Goal: Check status

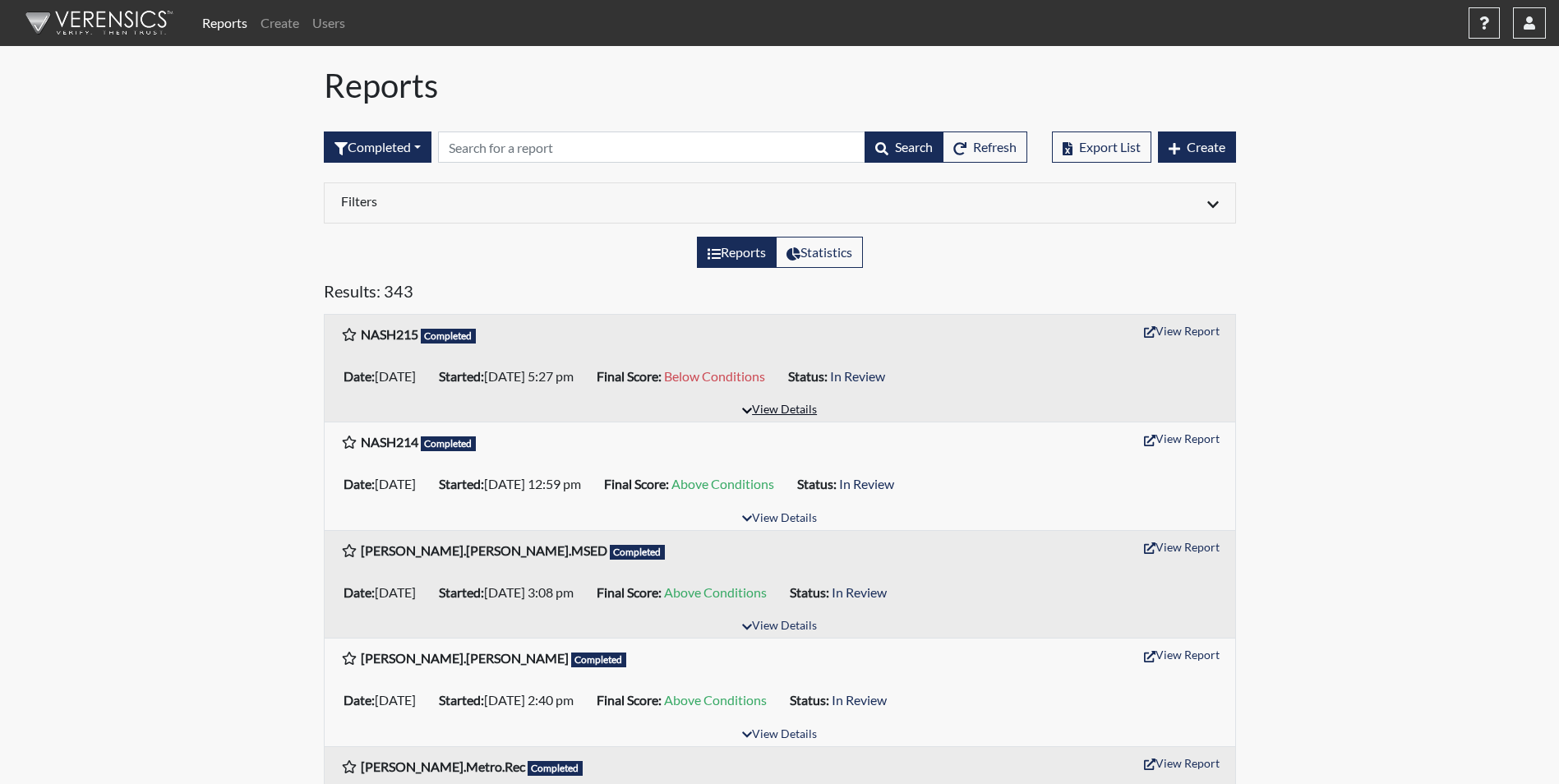
click at [780, 411] on button "View Details" at bounding box center [780, 411] width 90 height 22
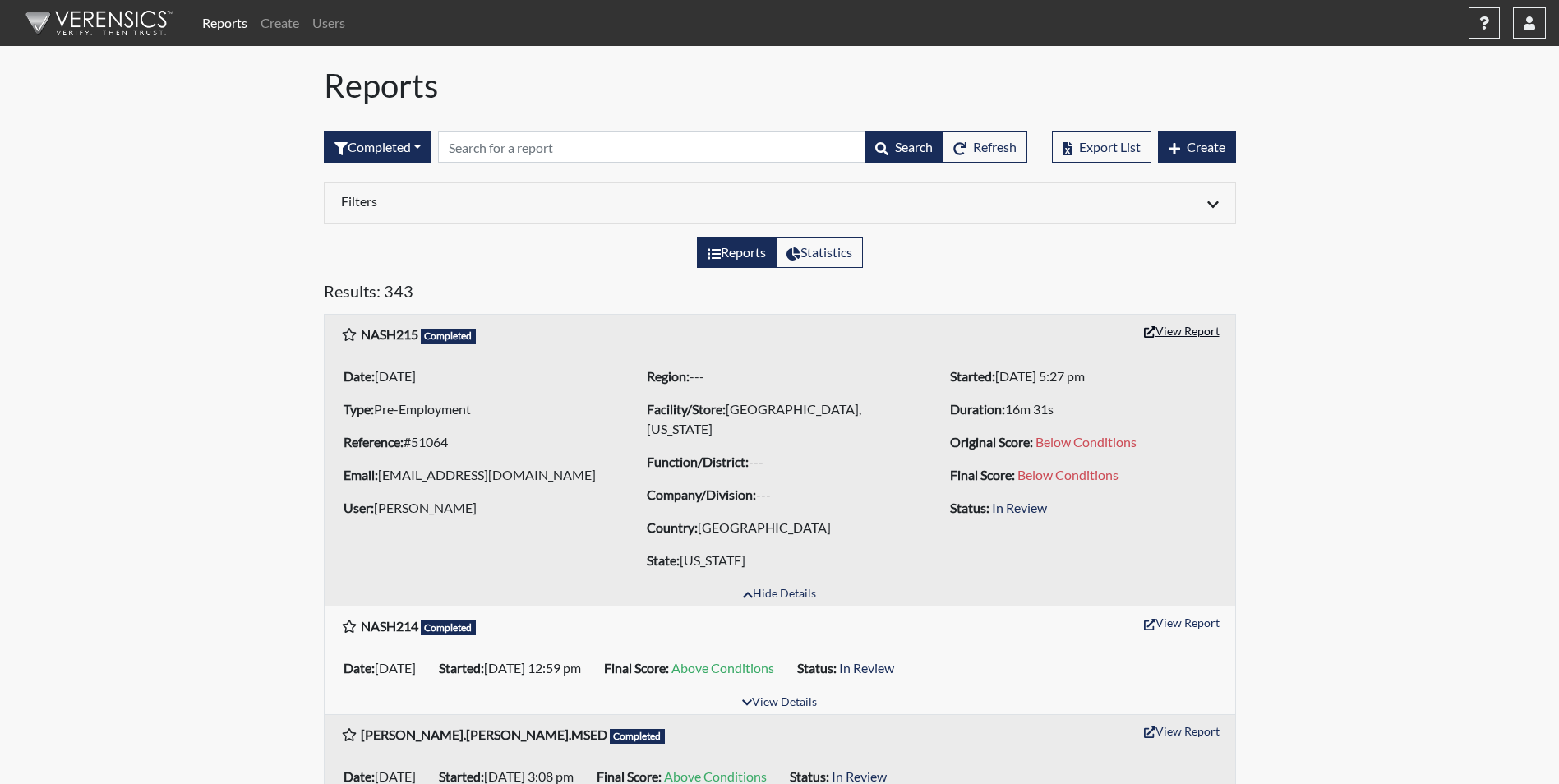
click at [1166, 333] on button "View Report" at bounding box center [1182, 330] width 91 height 25
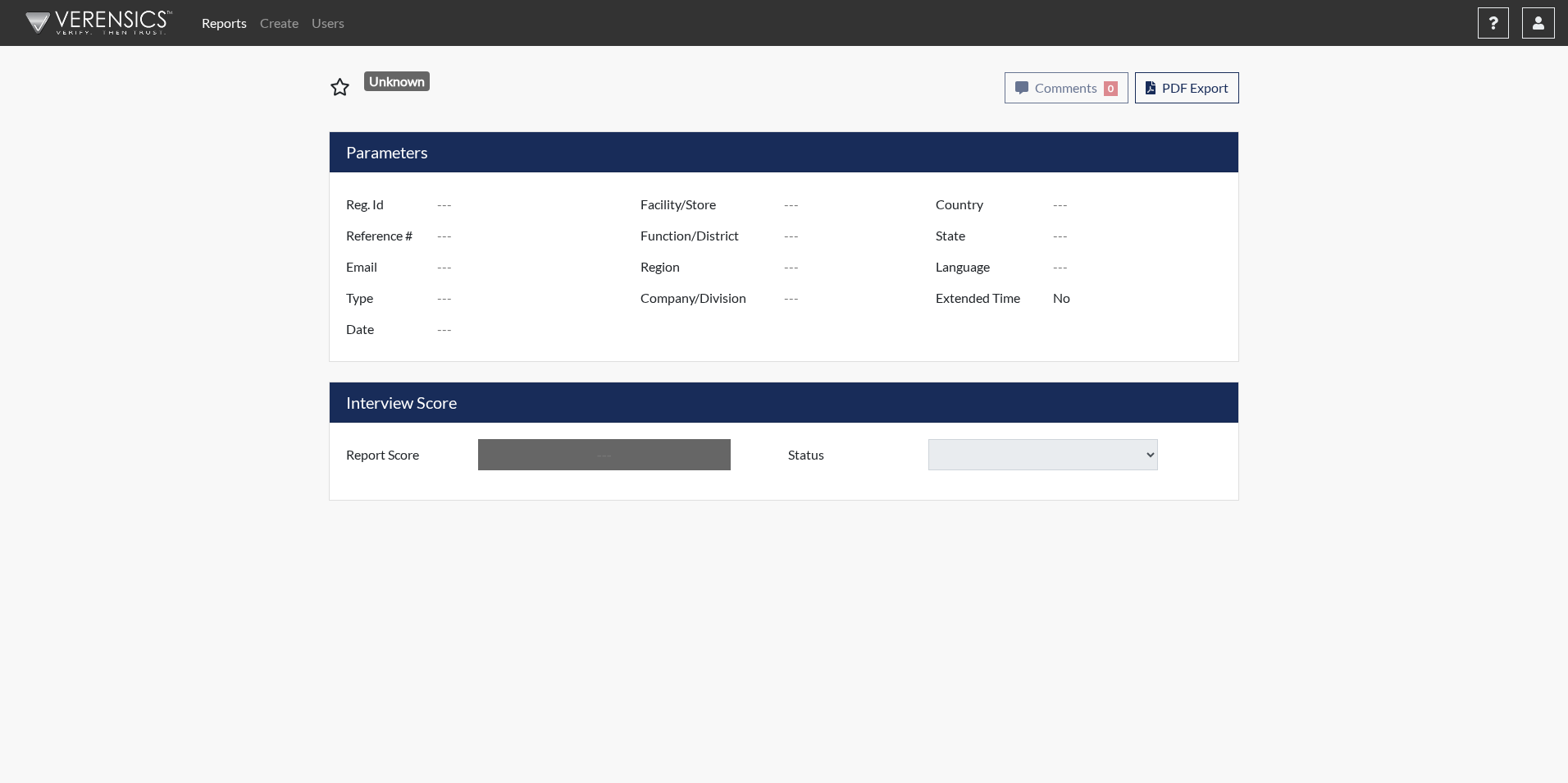
type input "NASH215"
type input "51064"
type input "[EMAIL_ADDRESS][DOMAIN_NAME]"
type input "Pre-Employment"
type input "[DATE]"
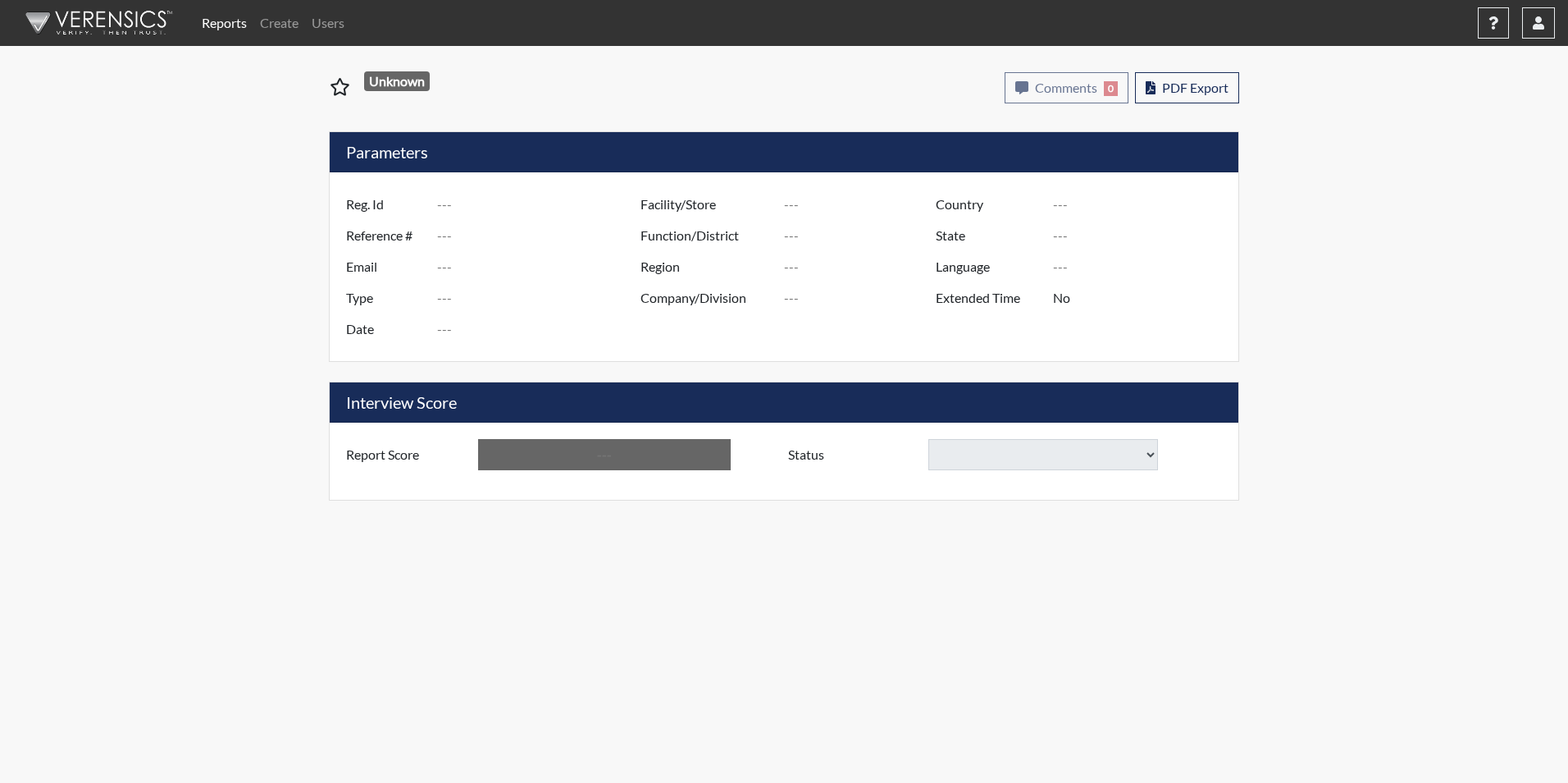
type input "[GEOGRAPHIC_DATA], [US_STATE]"
type input "[GEOGRAPHIC_DATA]"
type input "[US_STATE]"
type input "English"
type input "Below Conditions"
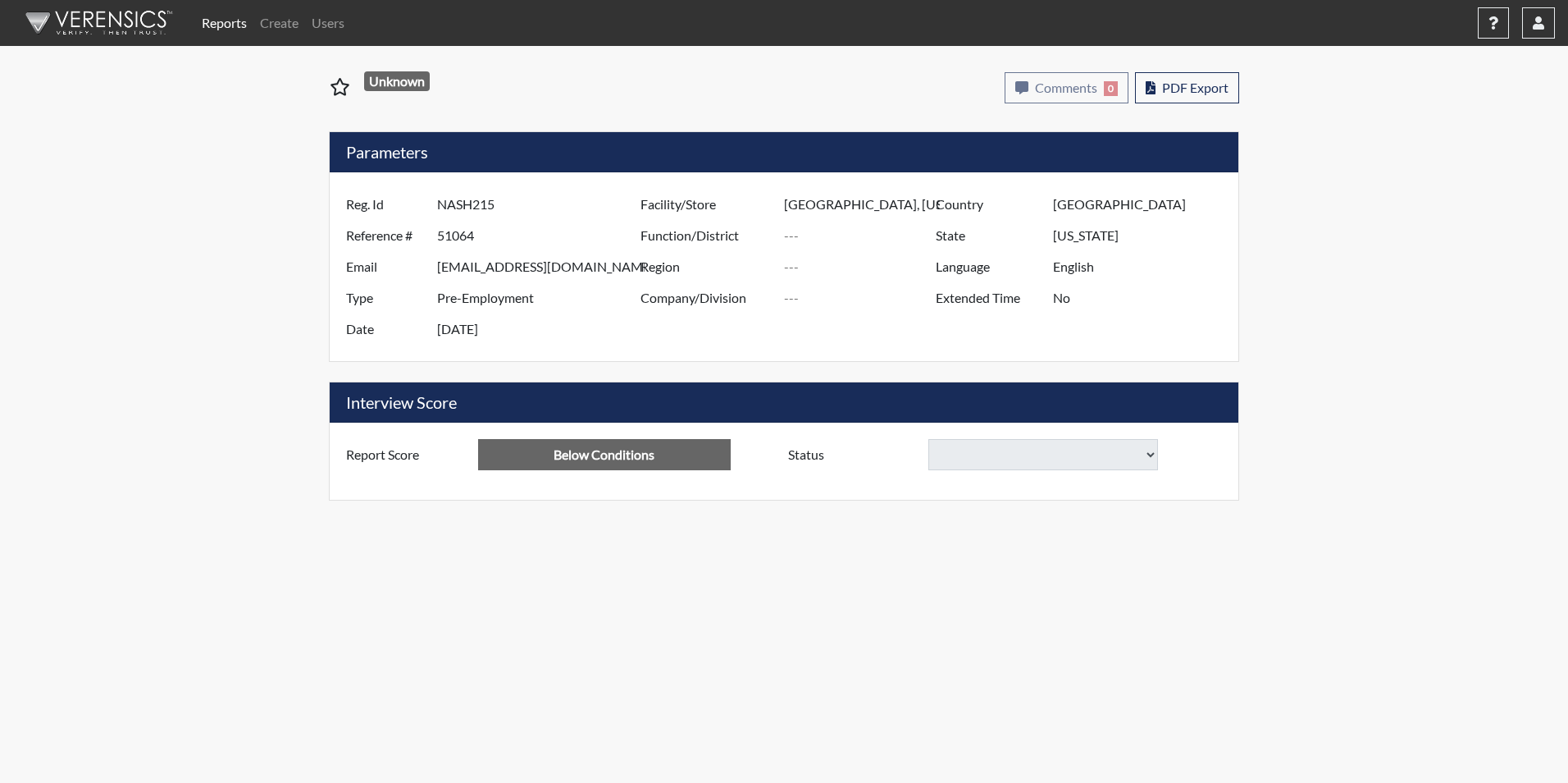
select select
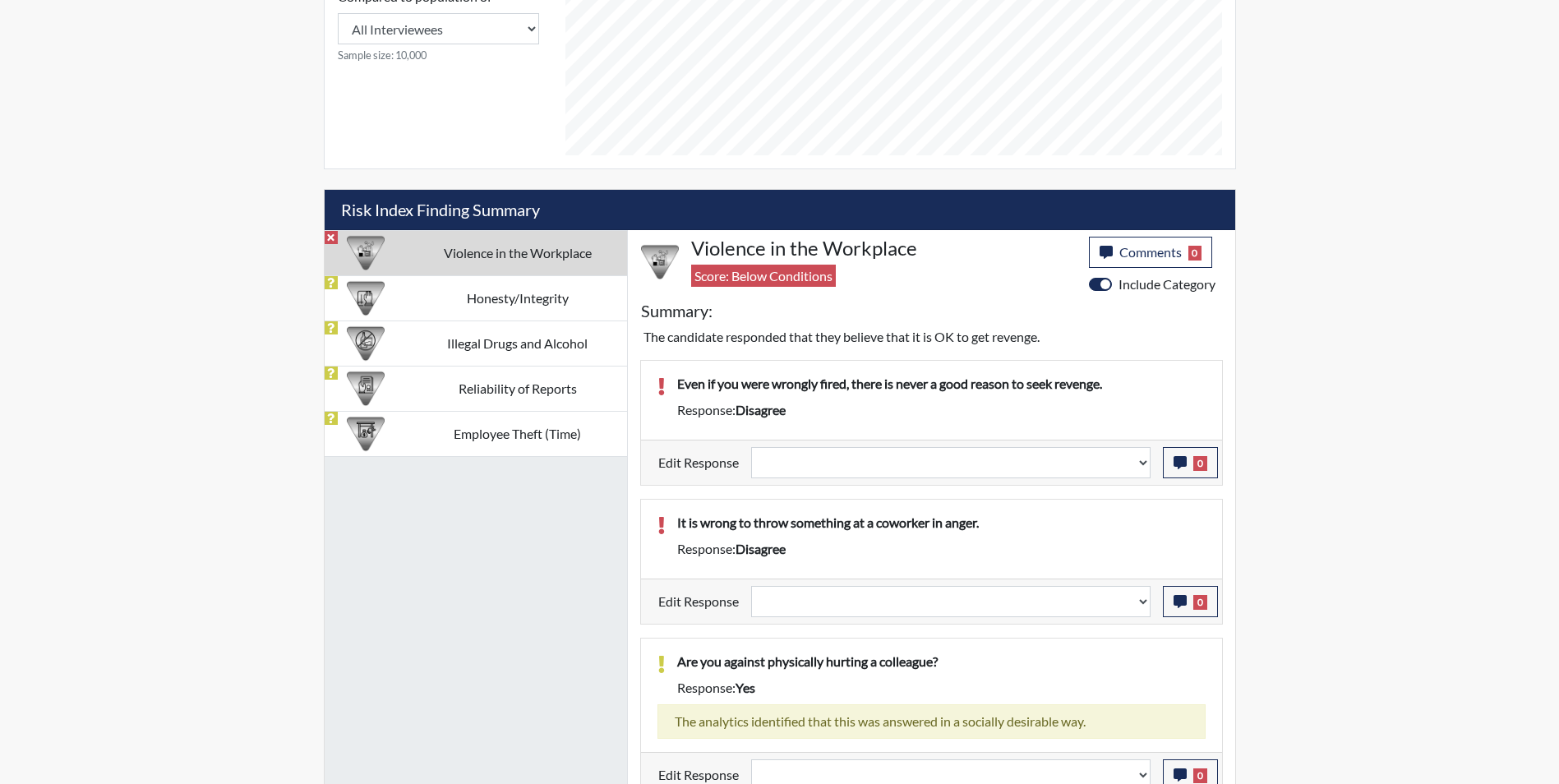
scroll to position [780, 0]
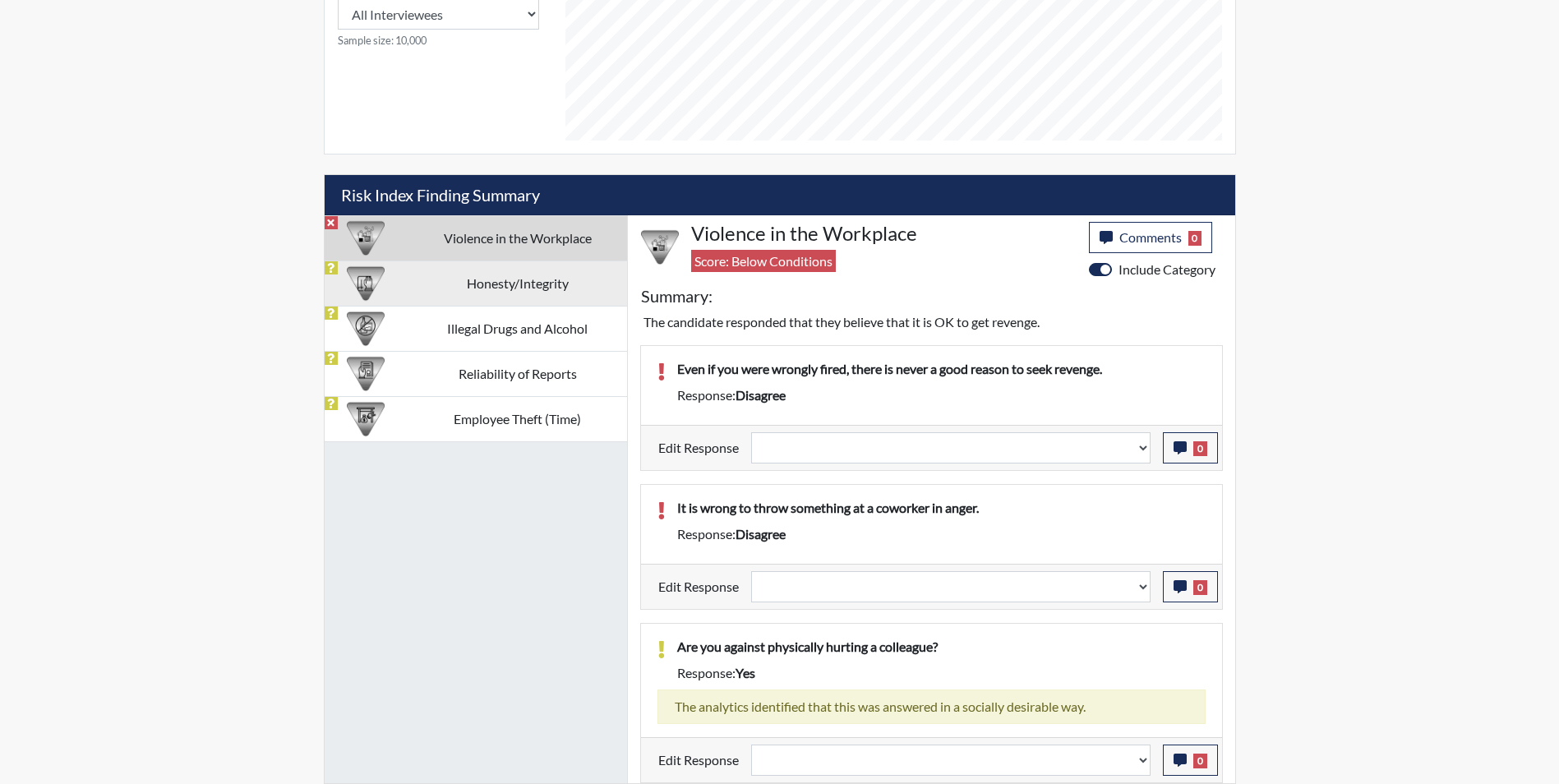
click at [523, 293] on td "Honesty/Integrity" at bounding box center [517, 283] width 219 height 45
select select
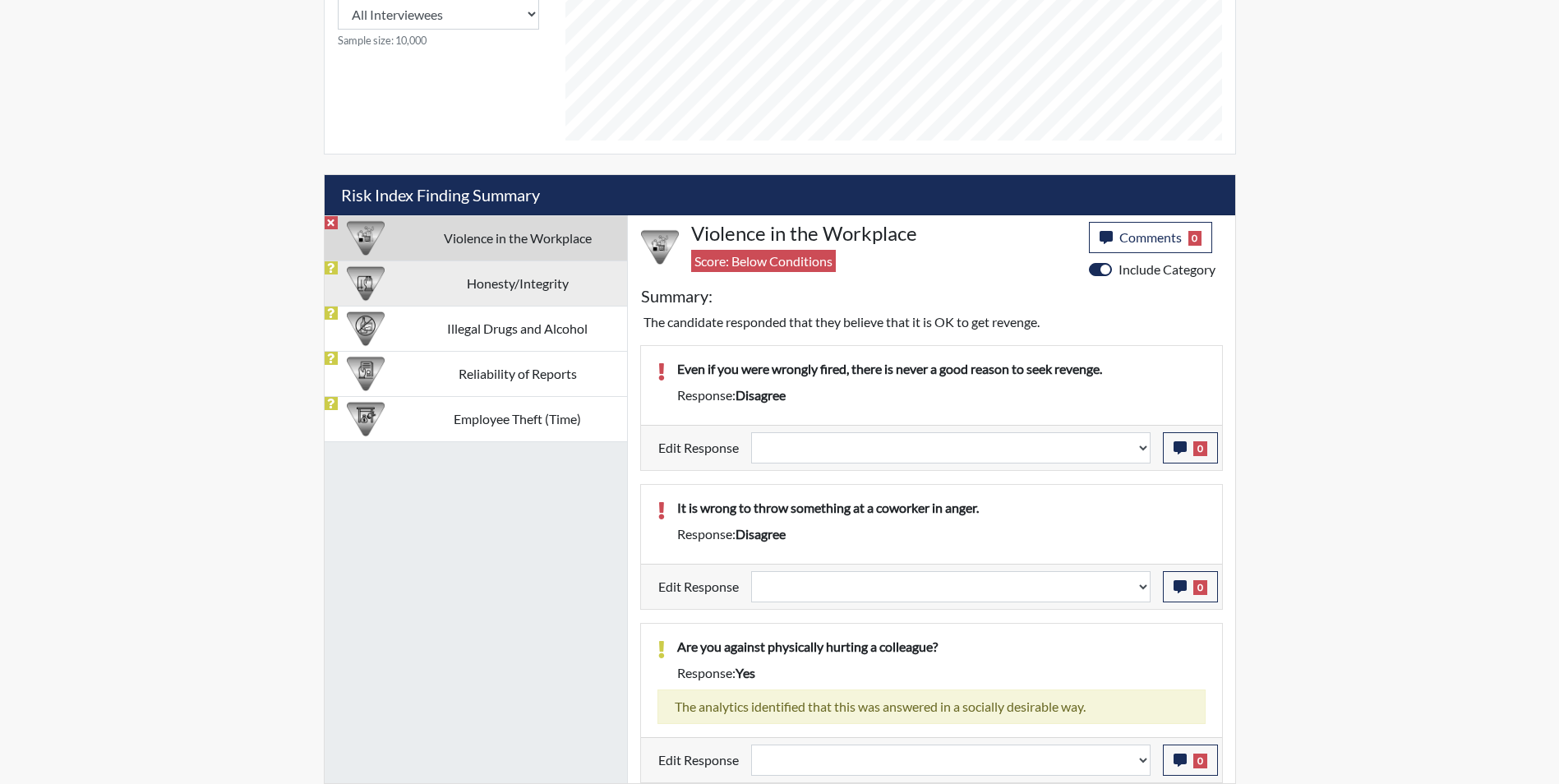
select select
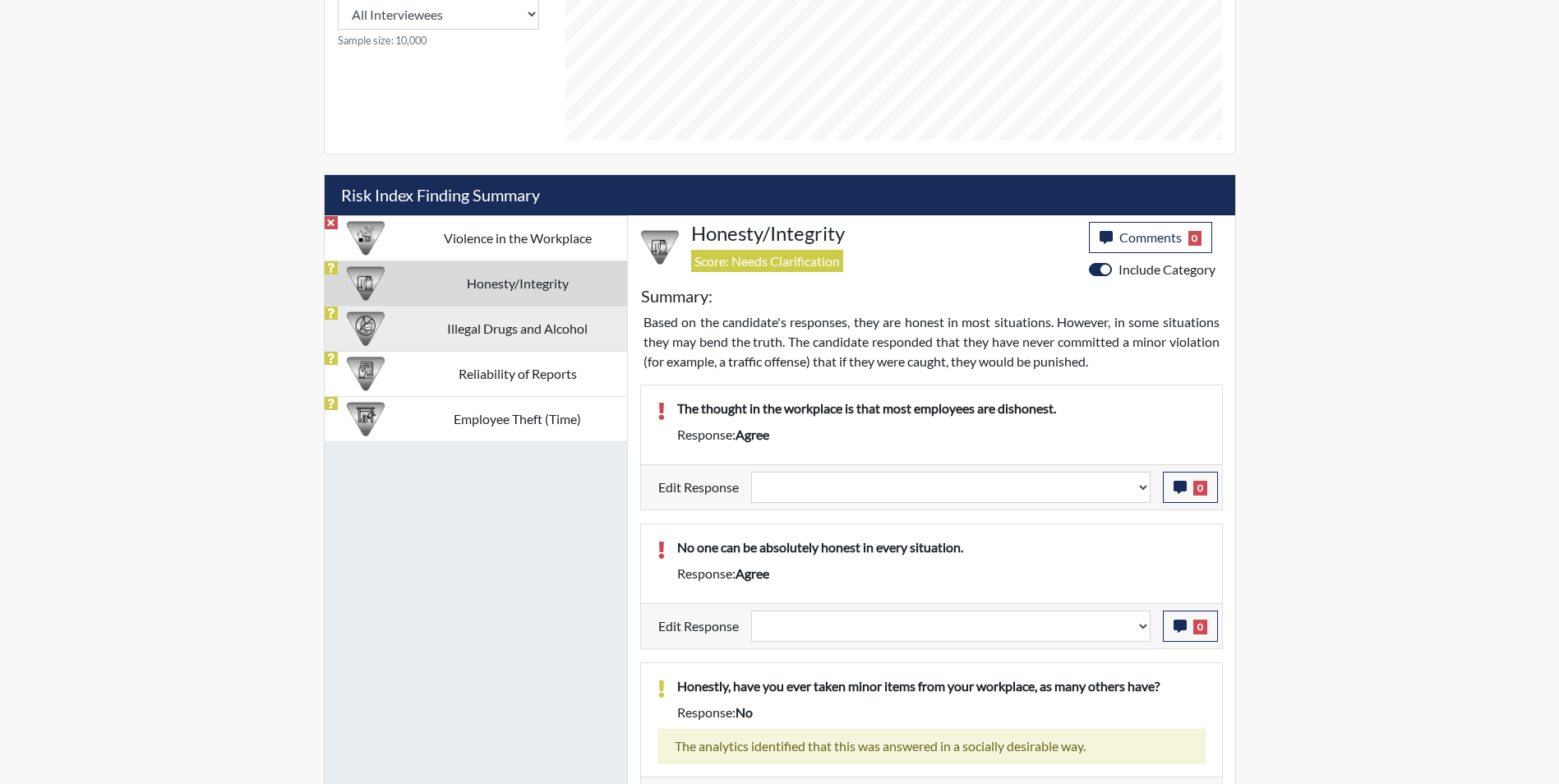
click at [529, 338] on td "Illegal Drugs and Alcohol" at bounding box center [517, 328] width 219 height 45
select select
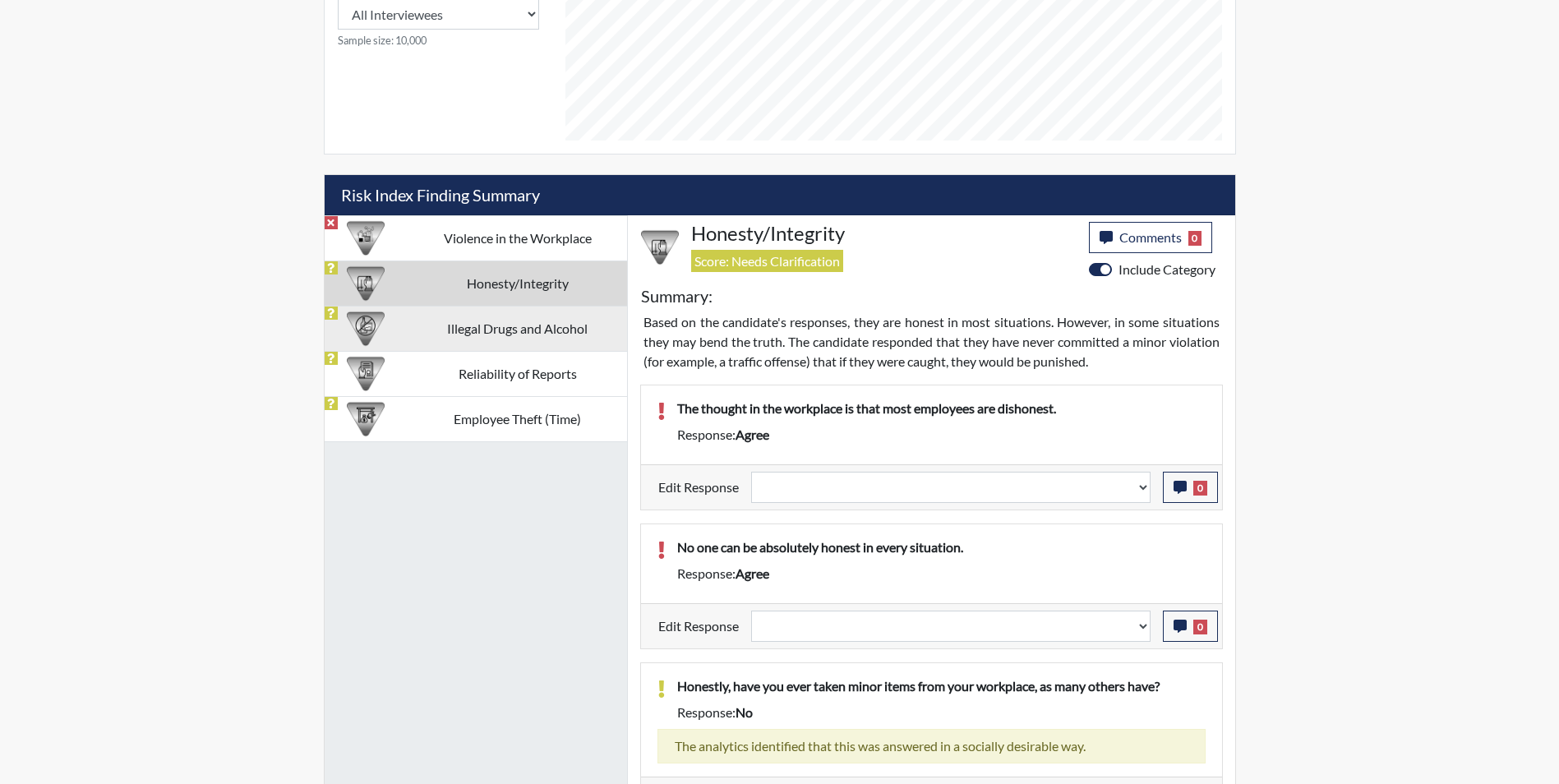
select select
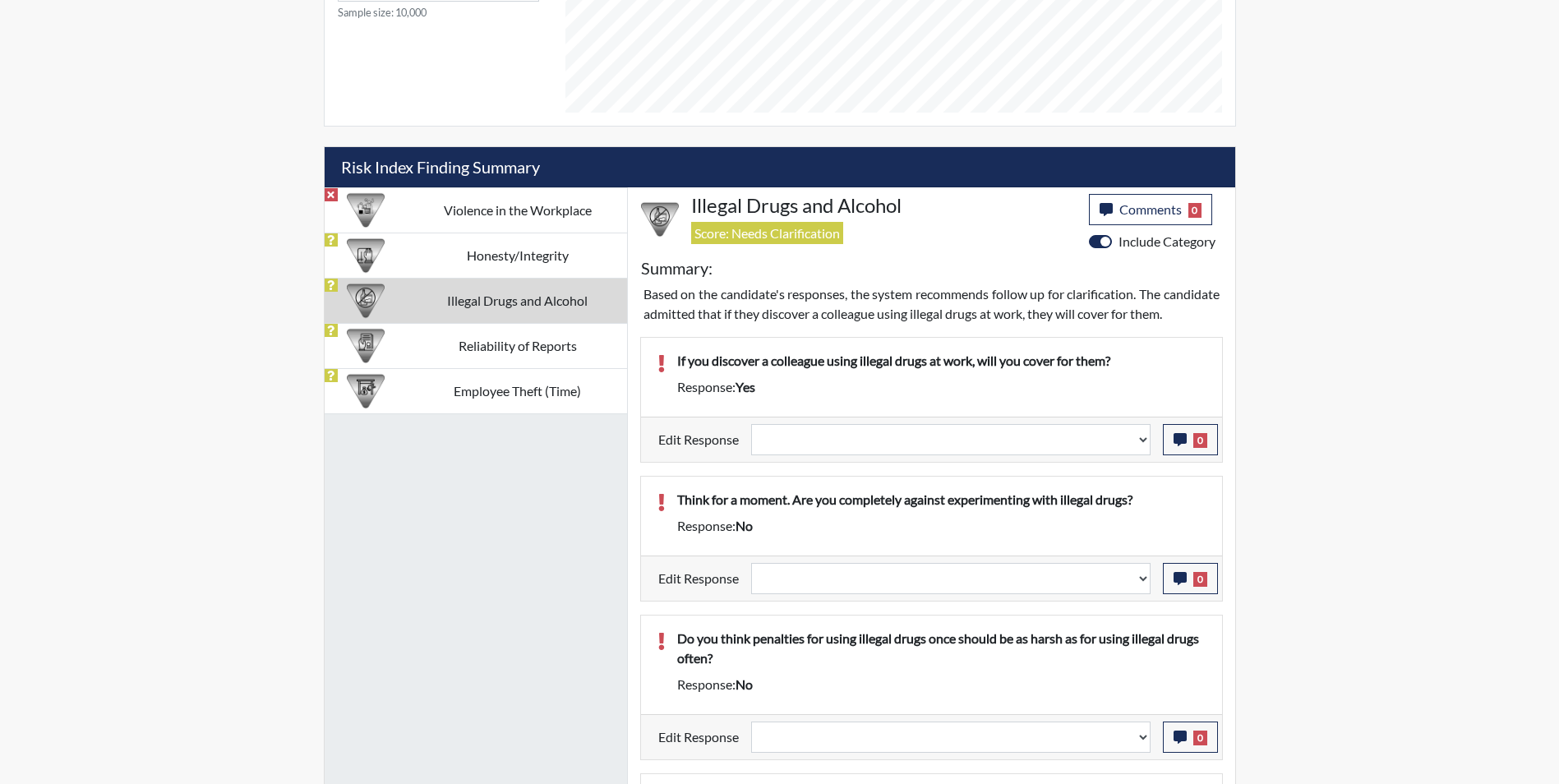
scroll to position [659, 0]
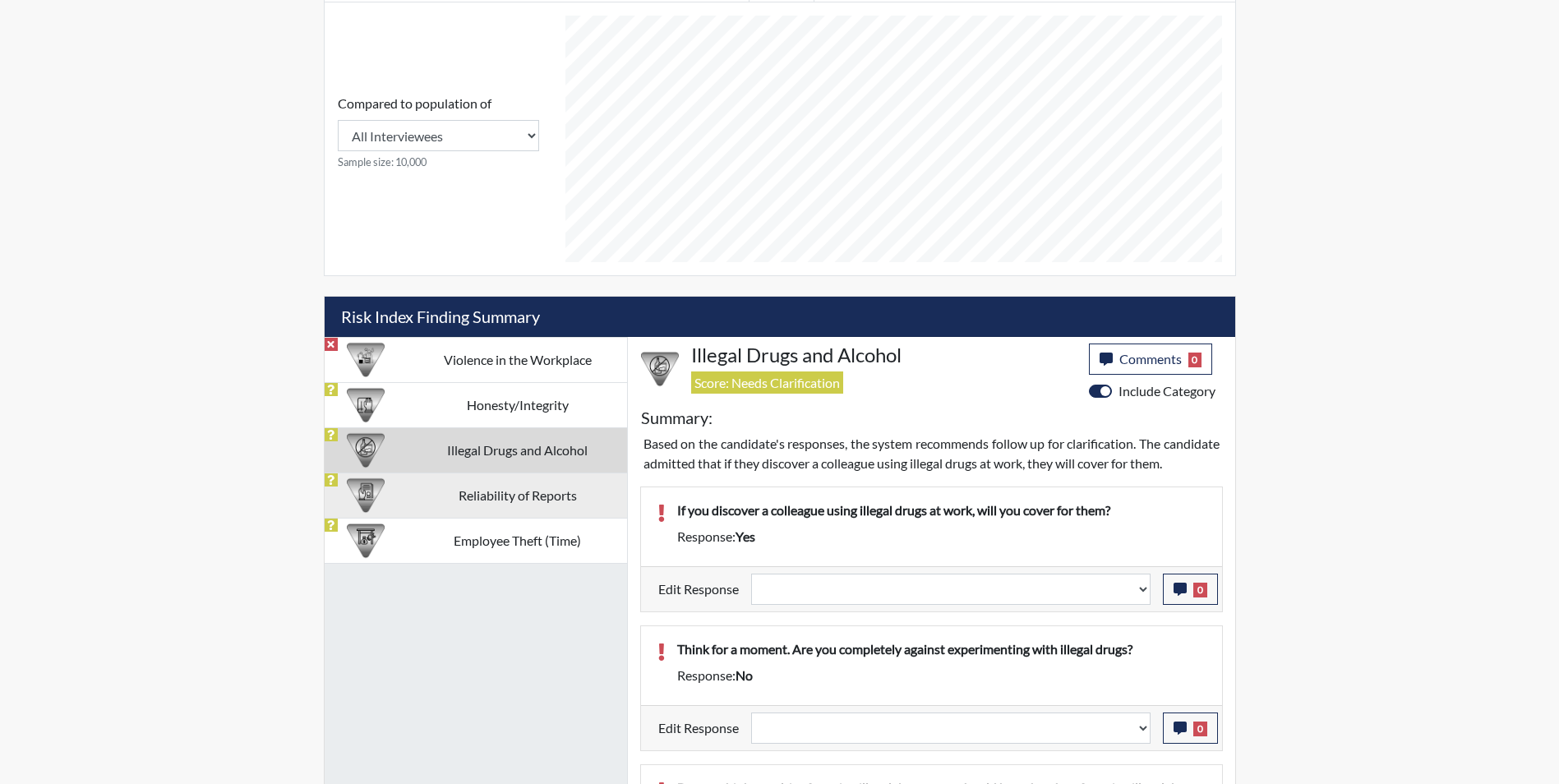
click at [503, 497] on td "Reliability of Reports" at bounding box center [517, 495] width 219 height 45
select select
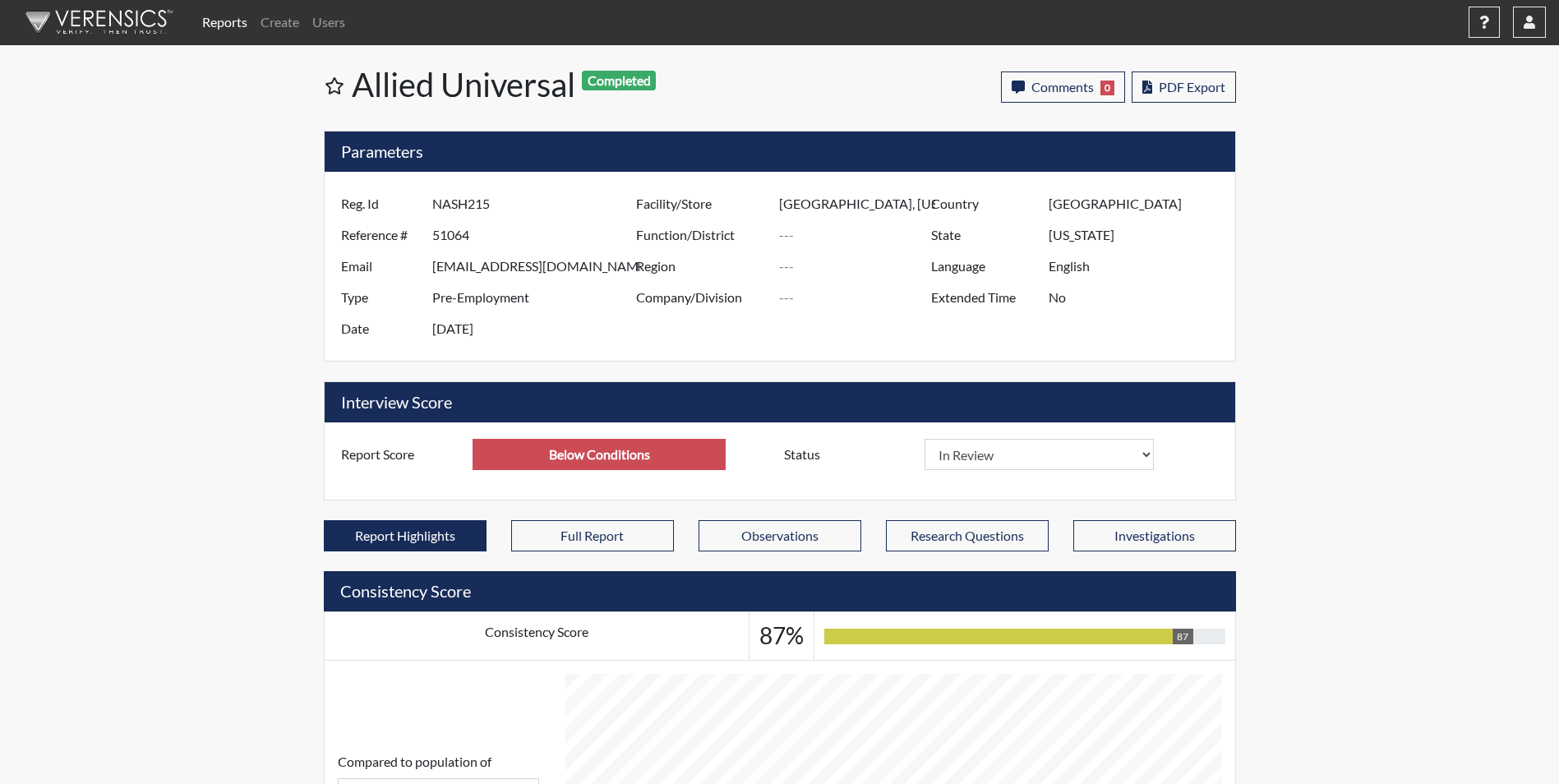
scroll to position [0, 0]
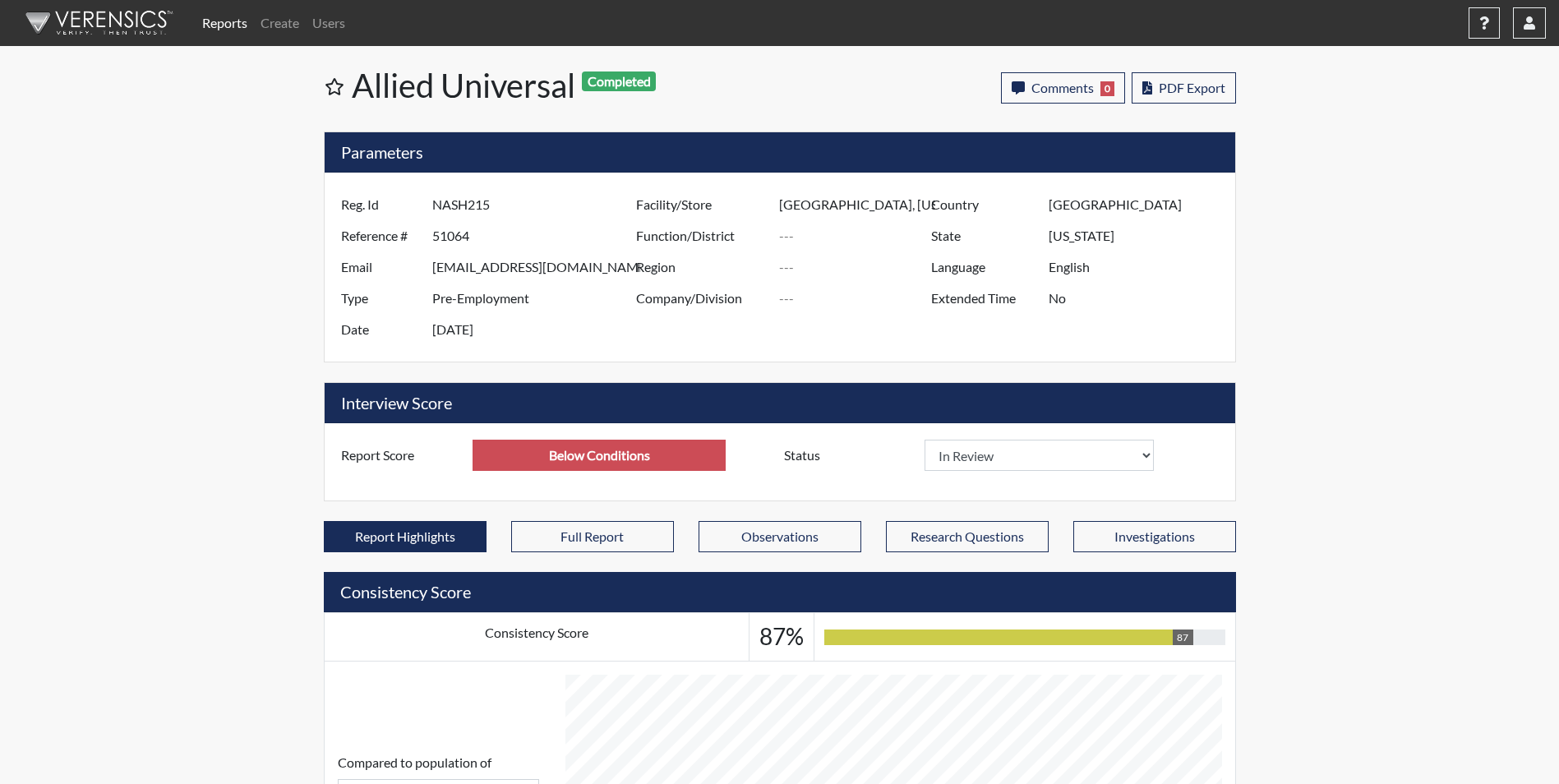
click at [226, 23] on link "Reports" at bounding box center [225, 22] width 58 height 33
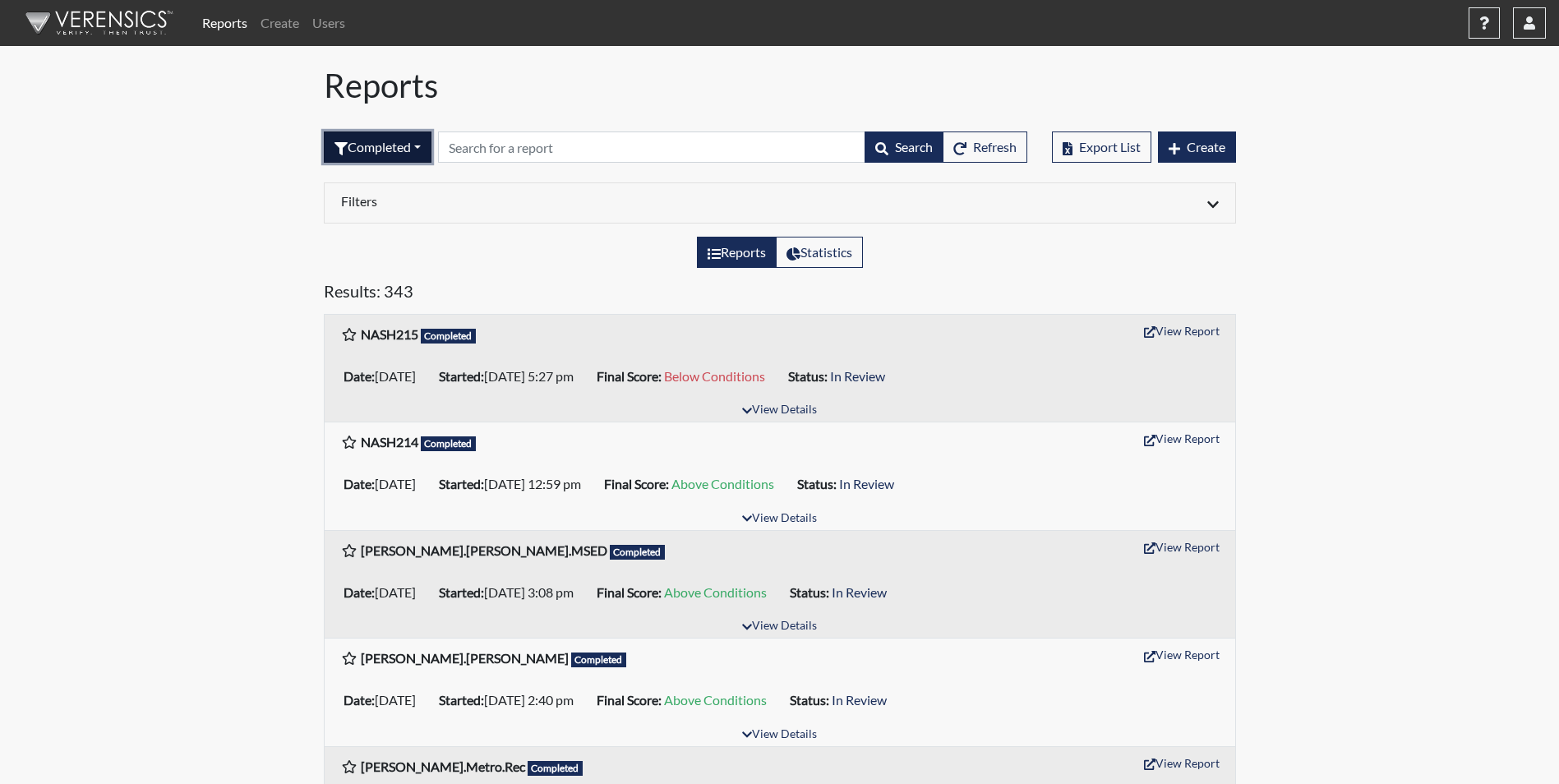
click at [352, 147] on button "Completed" at bounding box center [377, 147] width 108 height 31
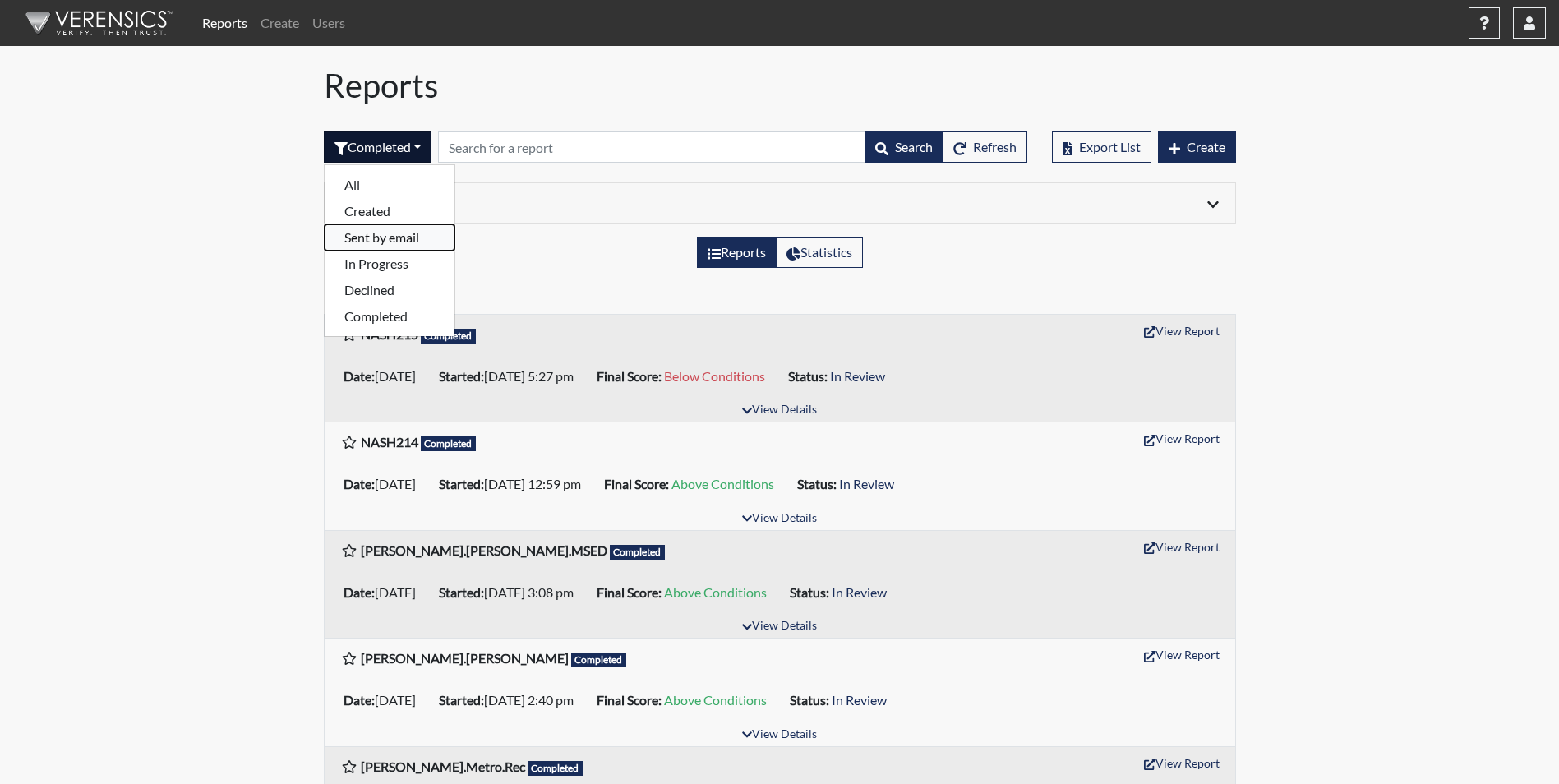
click at [377, 237] on button "Sent by email" at bounding box center [389, 238] width 130 height 26
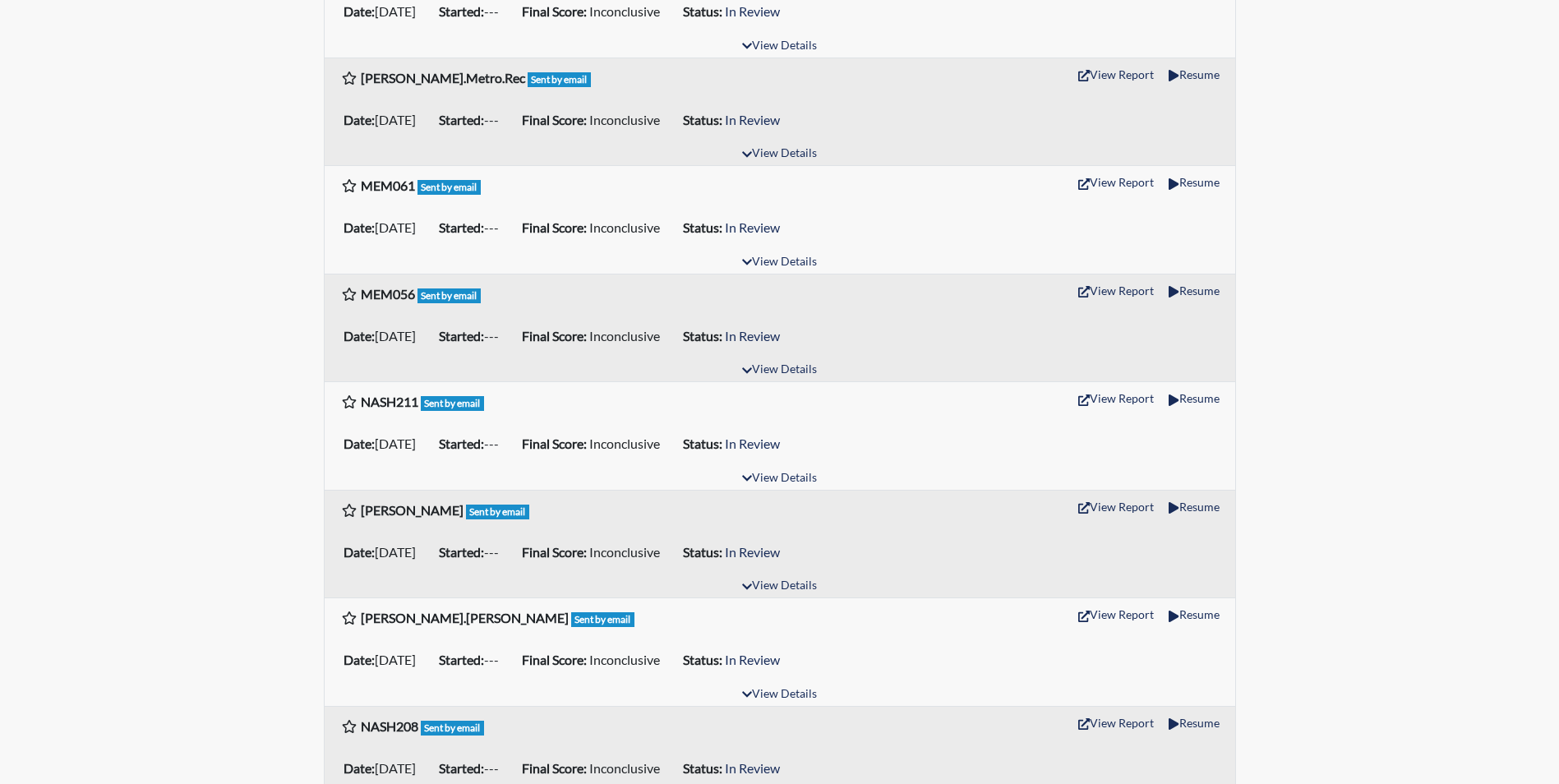
scroll to position [493, 0]
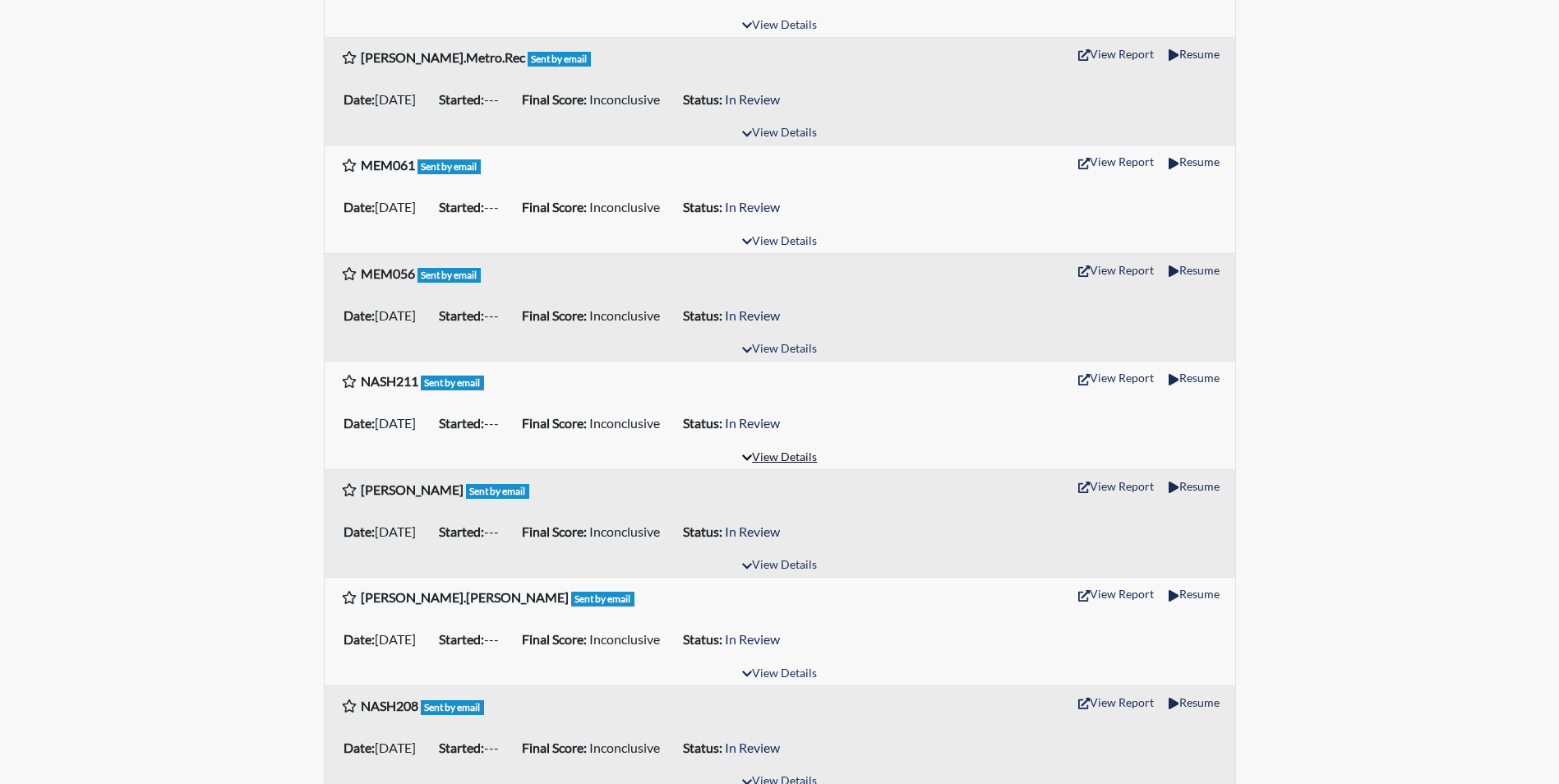
click at [773, 461] on button "View Details" at bounding box center [780, 458] width 90 height 22
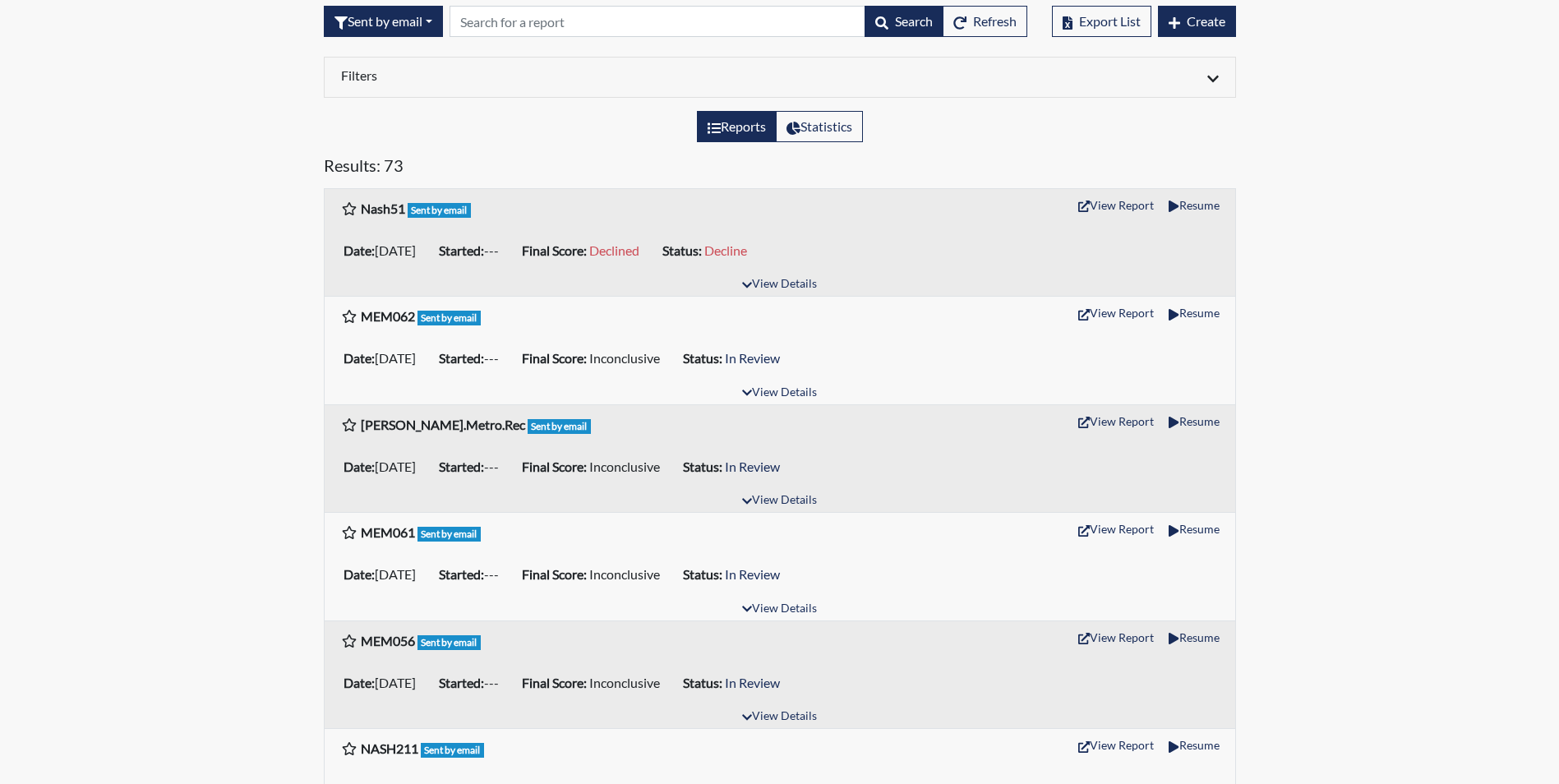
scroll to position [0, 0]
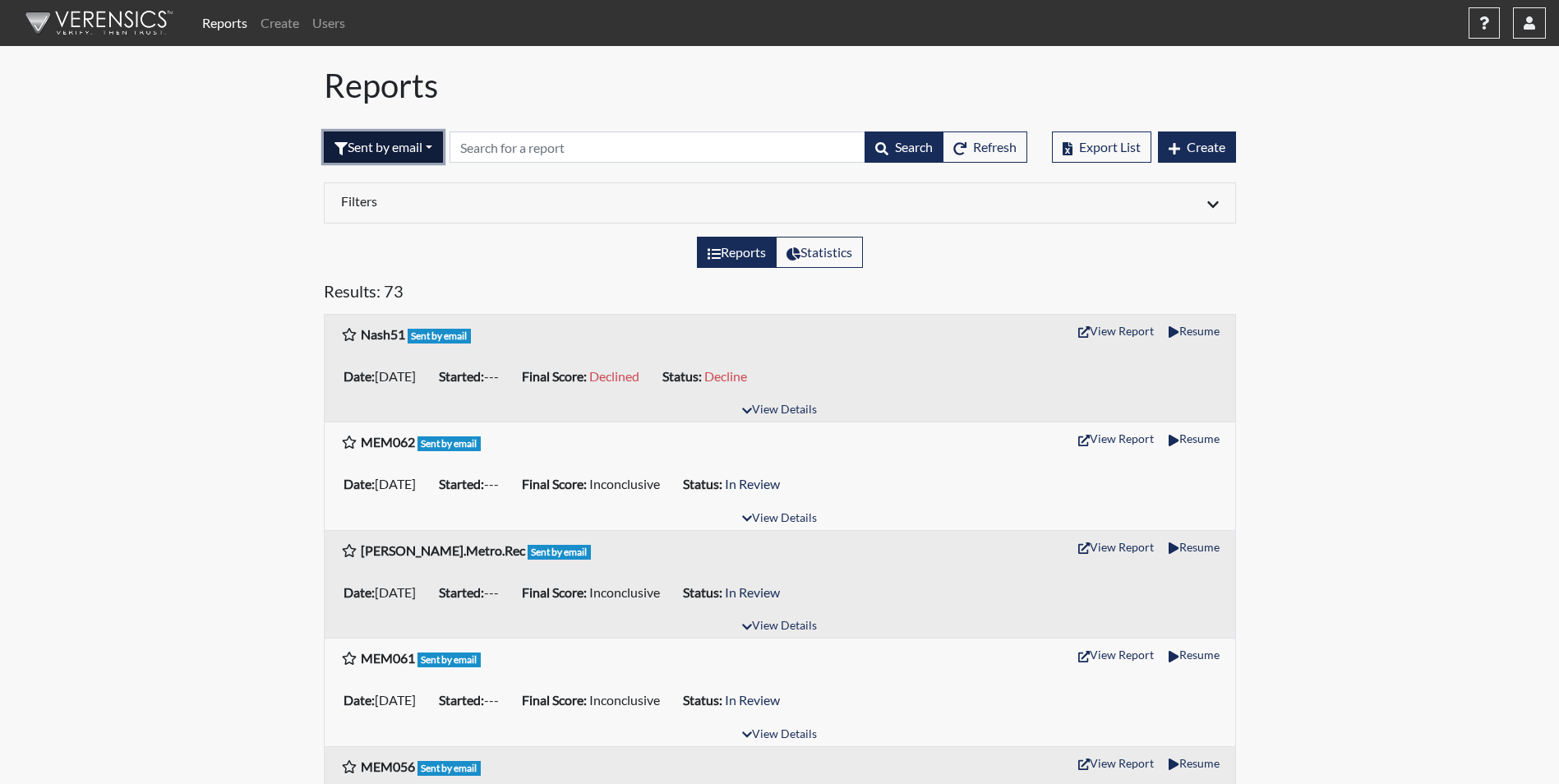
click at [403, 145] on button "Sent by email" at bounding box center [383, 147] width 119 height 31
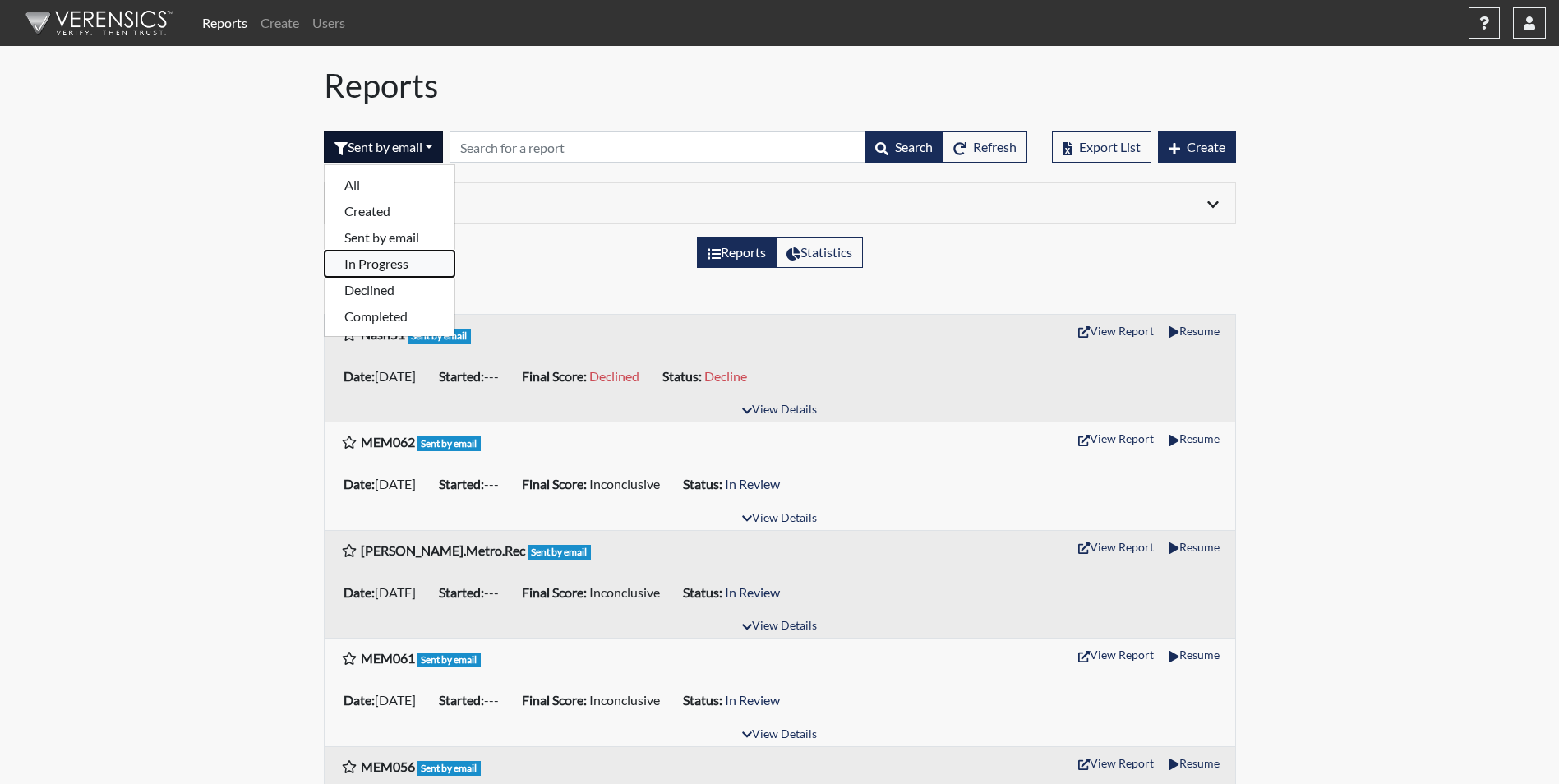
click at [390, 267] on button "In Progress" at bounding box center [389, 264] width 130 height 26
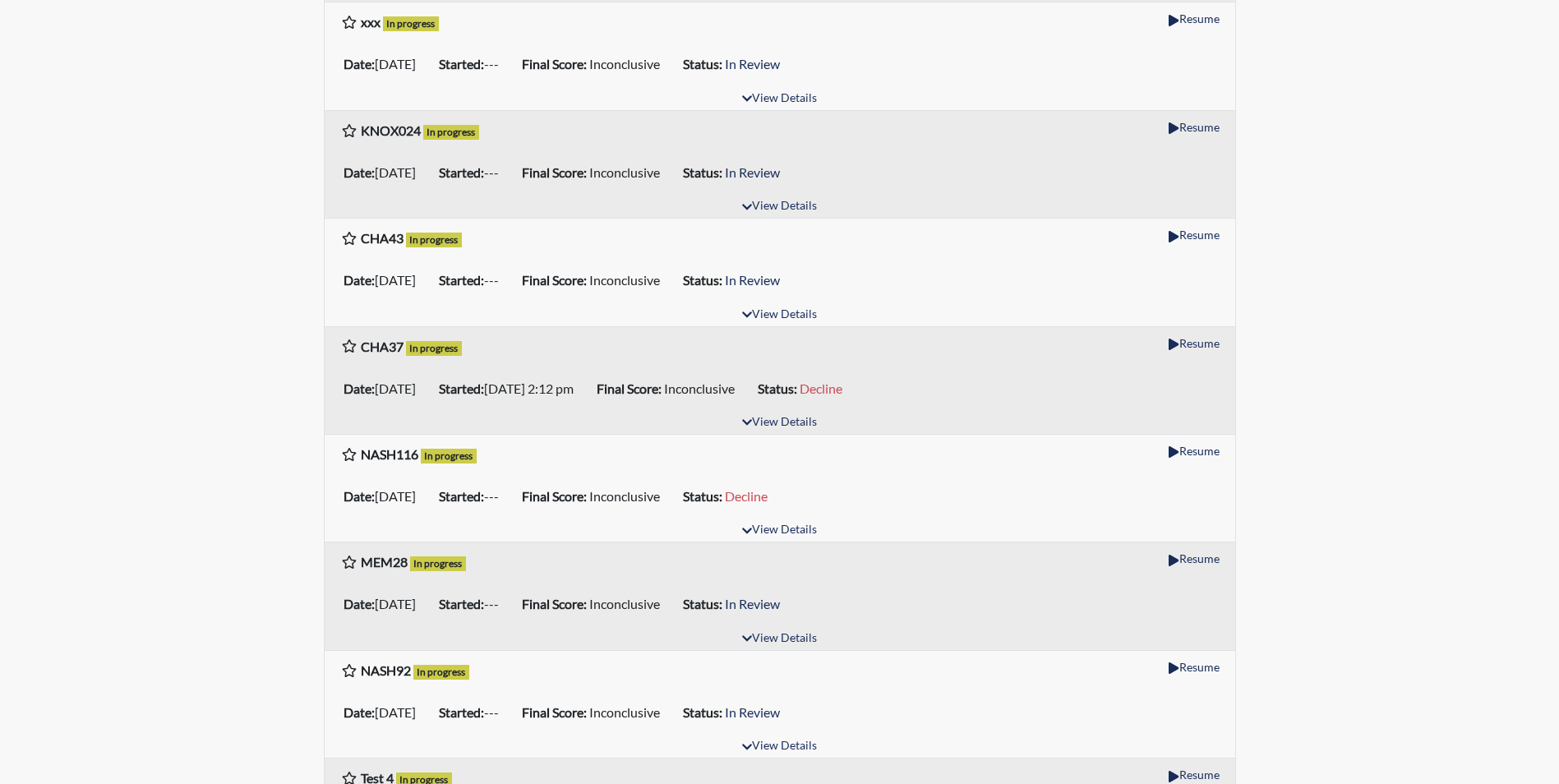
scroll to position [986, 0]
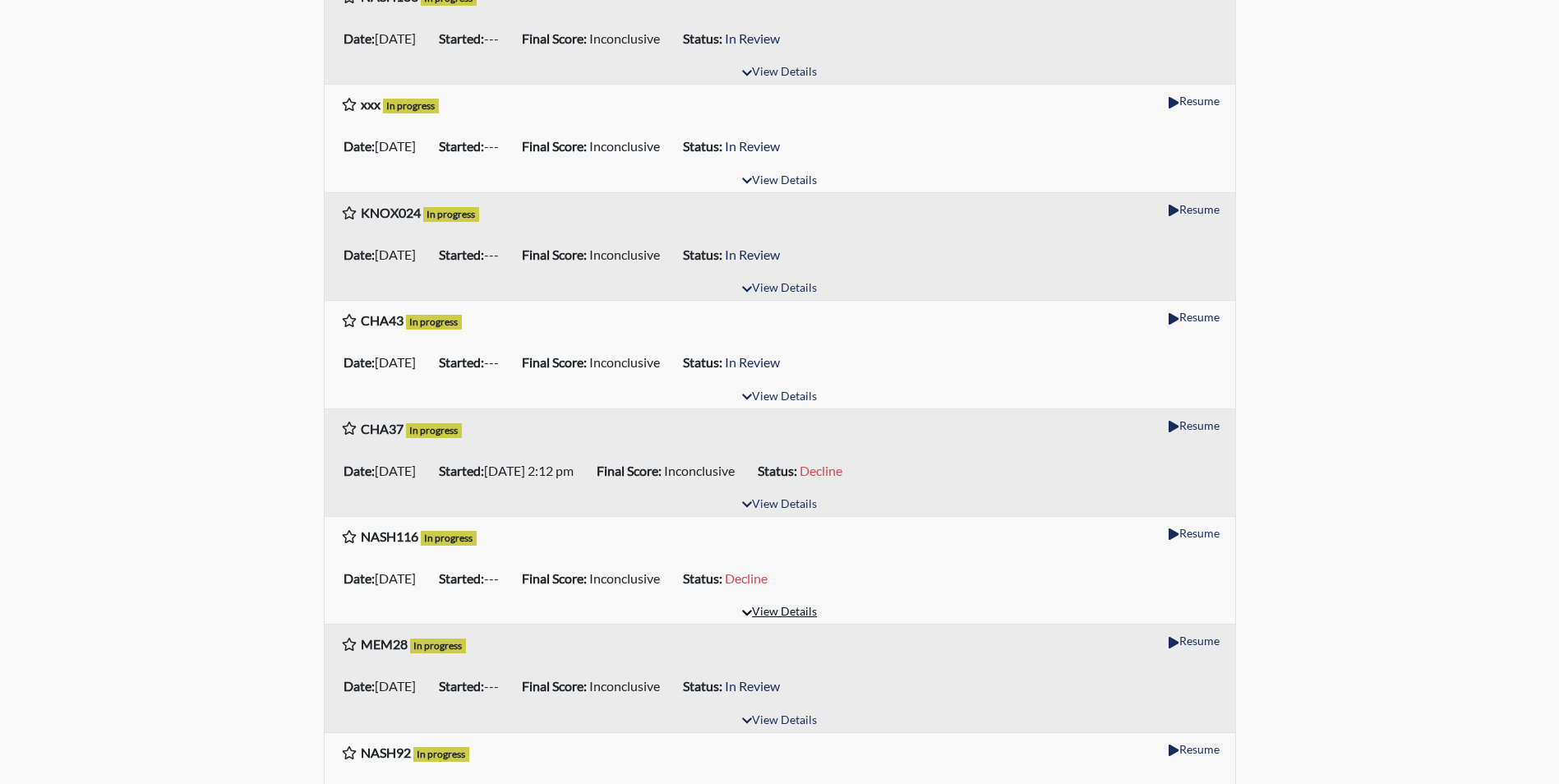
click at [767, 612] on button "View Details" at bounding box center [780, 613] width 90 height 22
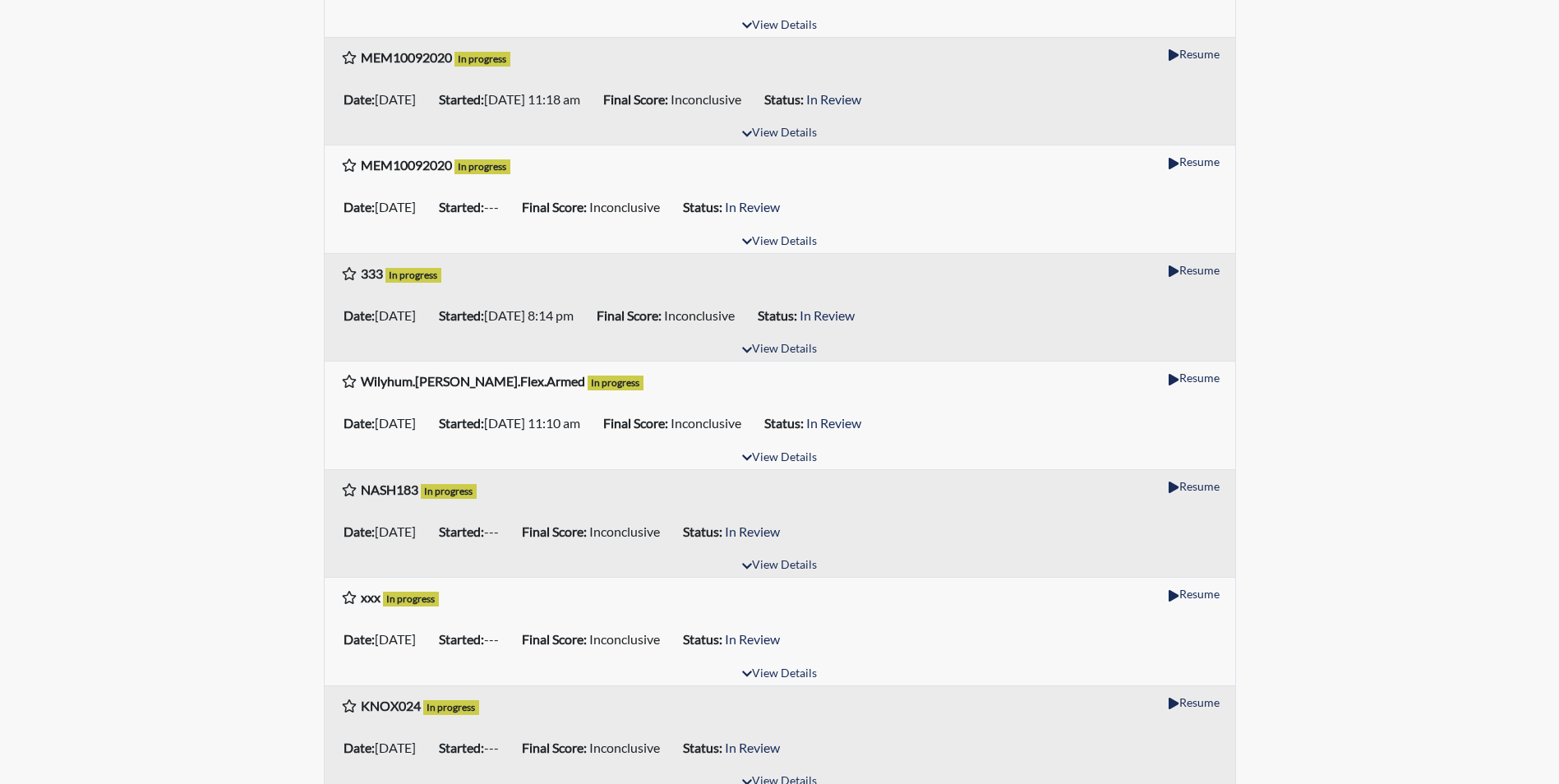
scroll to position [0, 0]
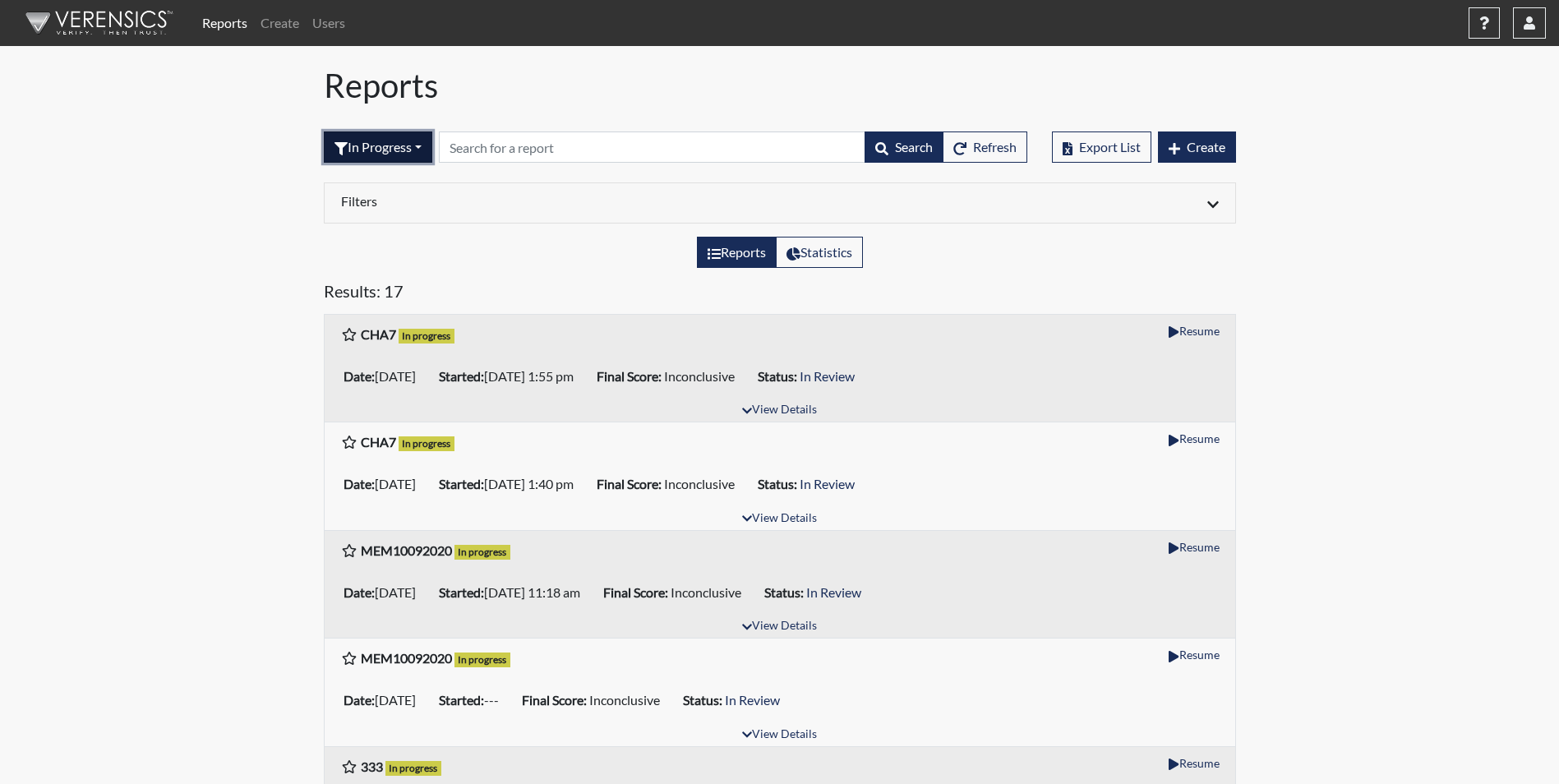
click at [382, 148] on button "In Progress" at bounding box center [378, 147] width 109 height 31
click at [382, 290] on button "Declined" at bounding box center [389, 290] width 130 height 26
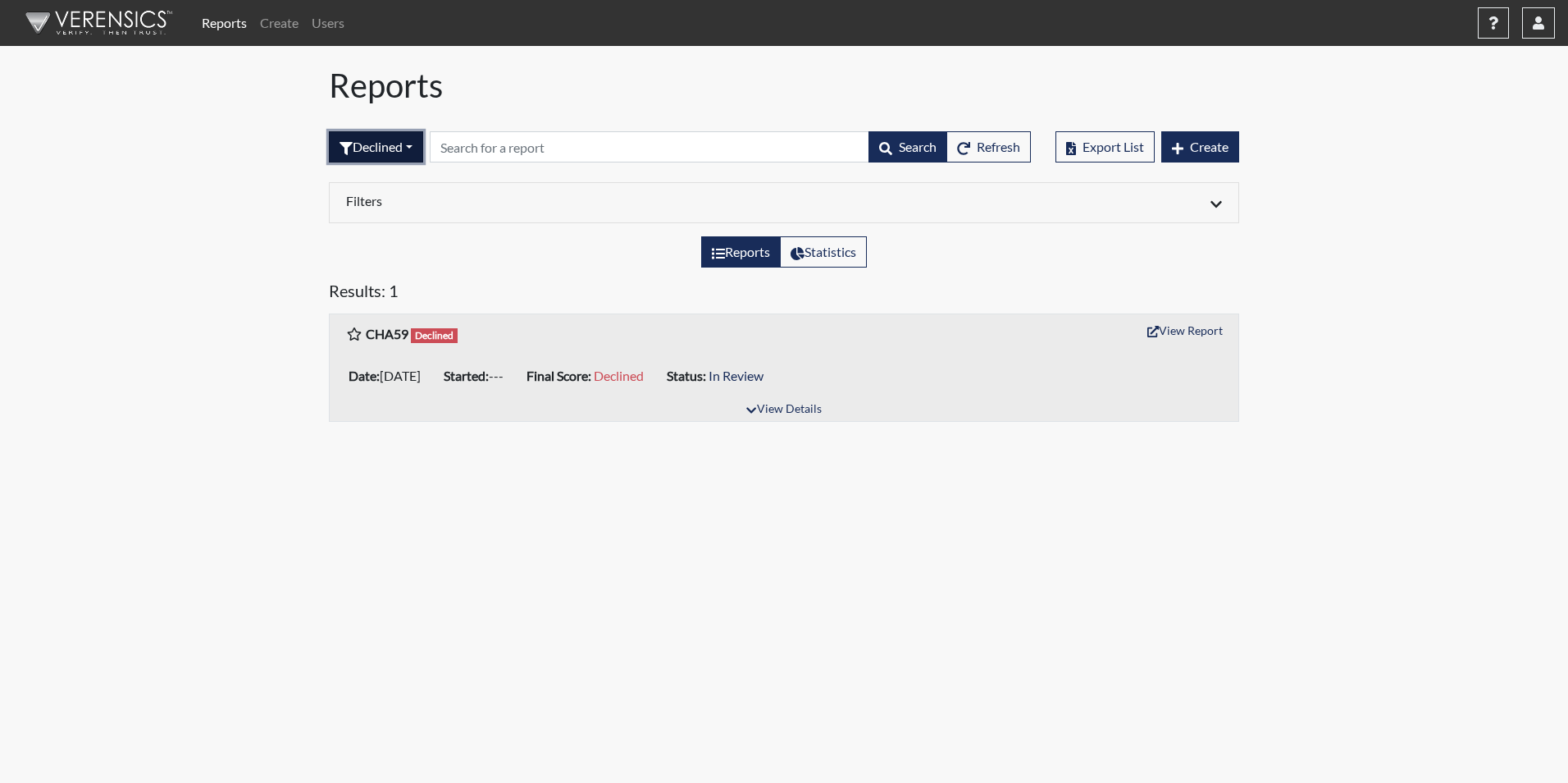
click at [372, 152] on button "Declined" at bounding box center [375, 147] width 94 height 31
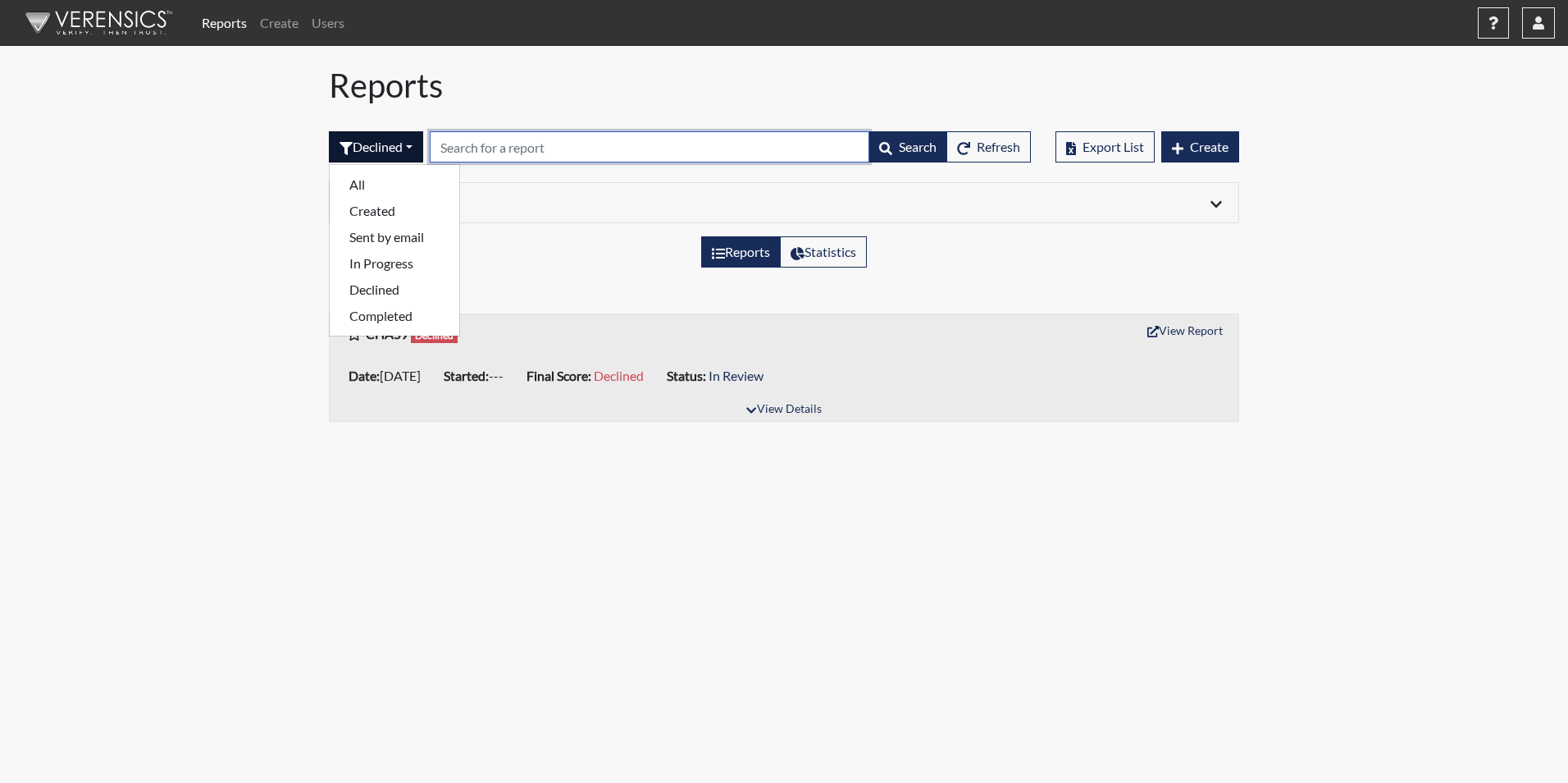
click at [531, 153] on input "text" at bounding box center [649, 147] width 440 height 31
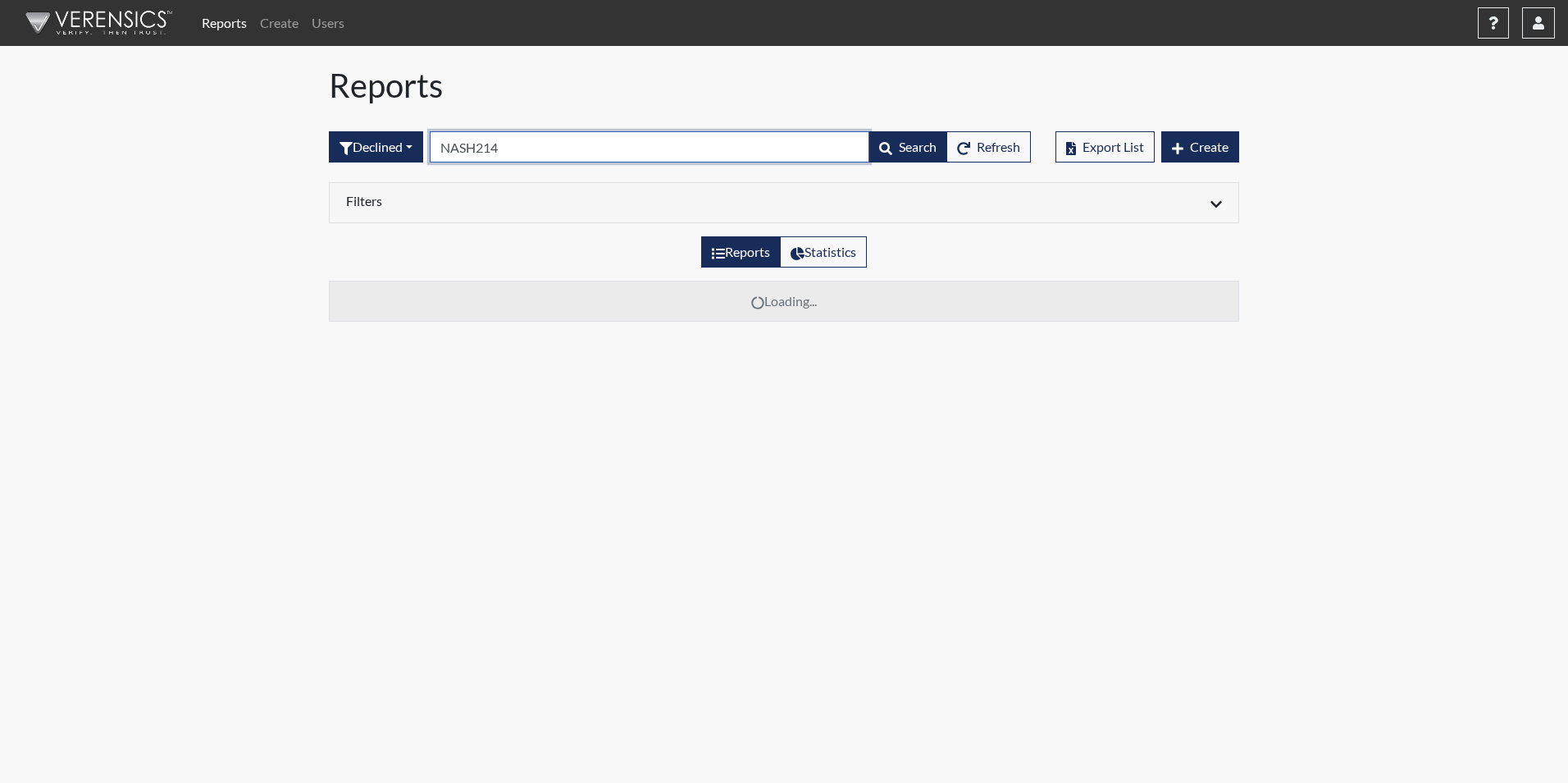
type input "NASH214"
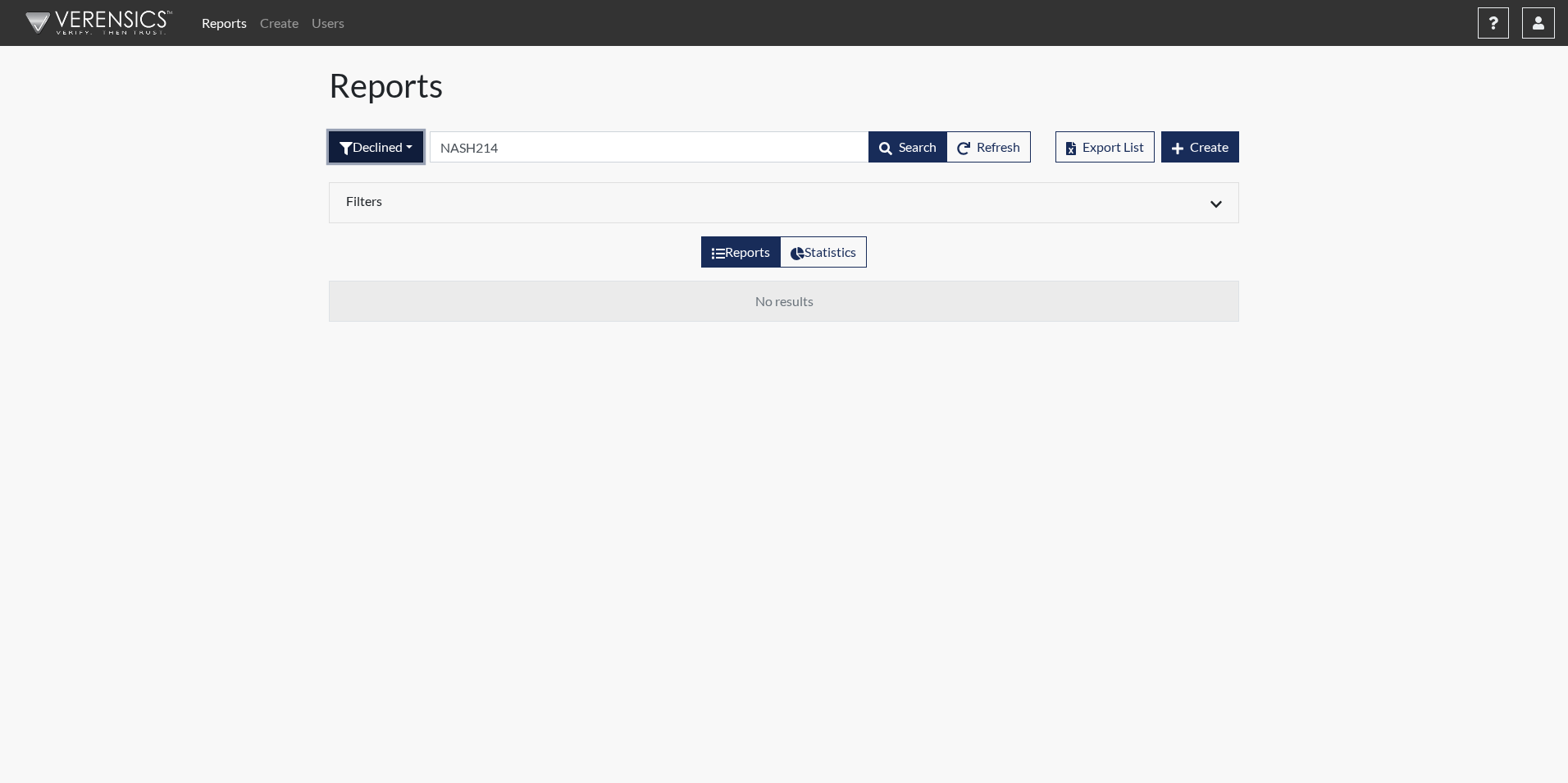
click at [380, 145] on button "Declined" at bounding box center [375, 147] width 94 height 31
click at [382, 213] on button "Created" at bounding box center [394, 211] width 130 height 26
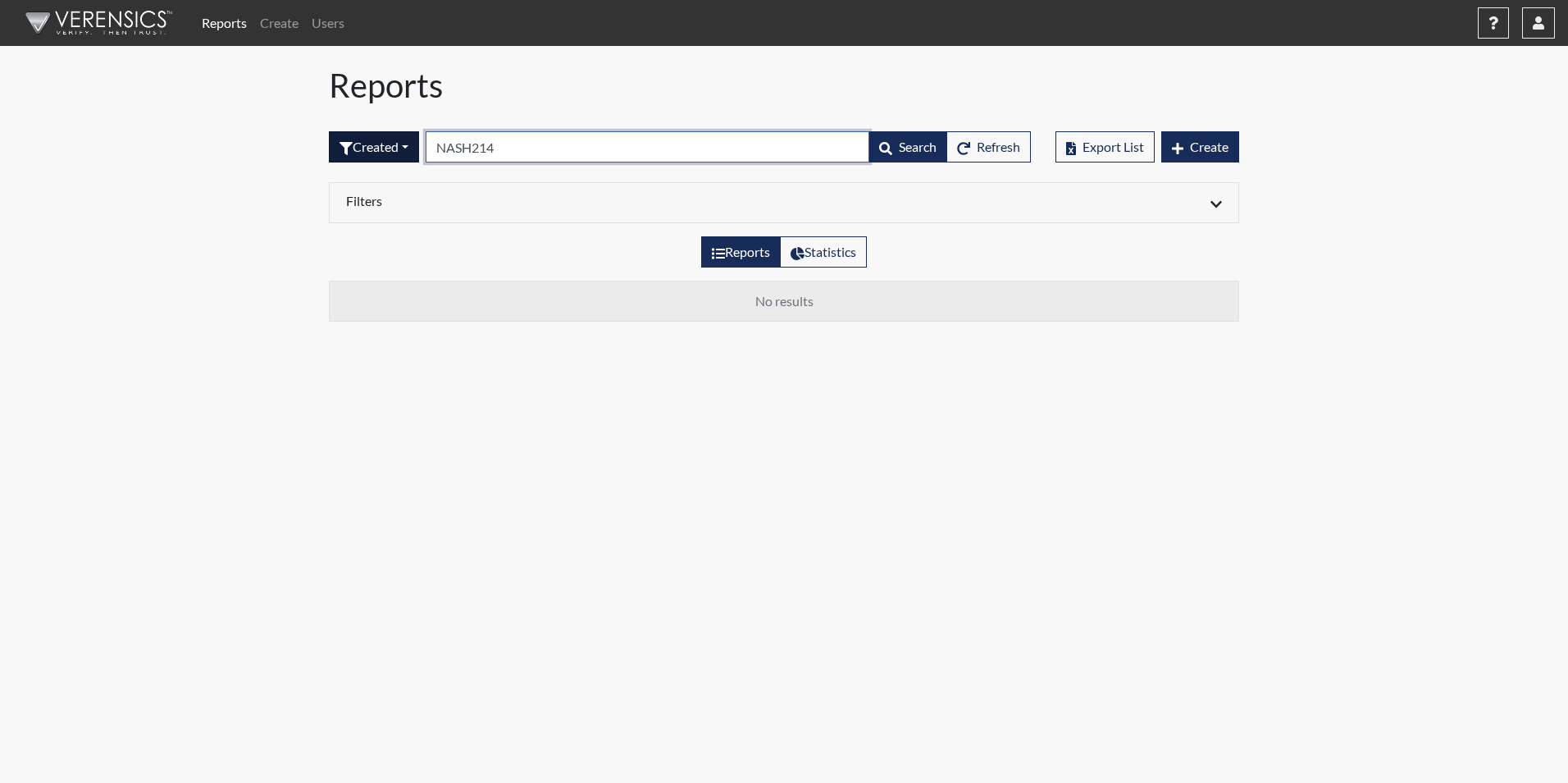
drag, startPoint x: 510, startPoint y: 149, endPoint x: 423, endPoint y: 152, distance: 87.1
click at [423, 152] on form "Created All Created Sent by email In Progress Declined Completed NASH214 Search…" at bounding box center [680, 147] width 702 height 31
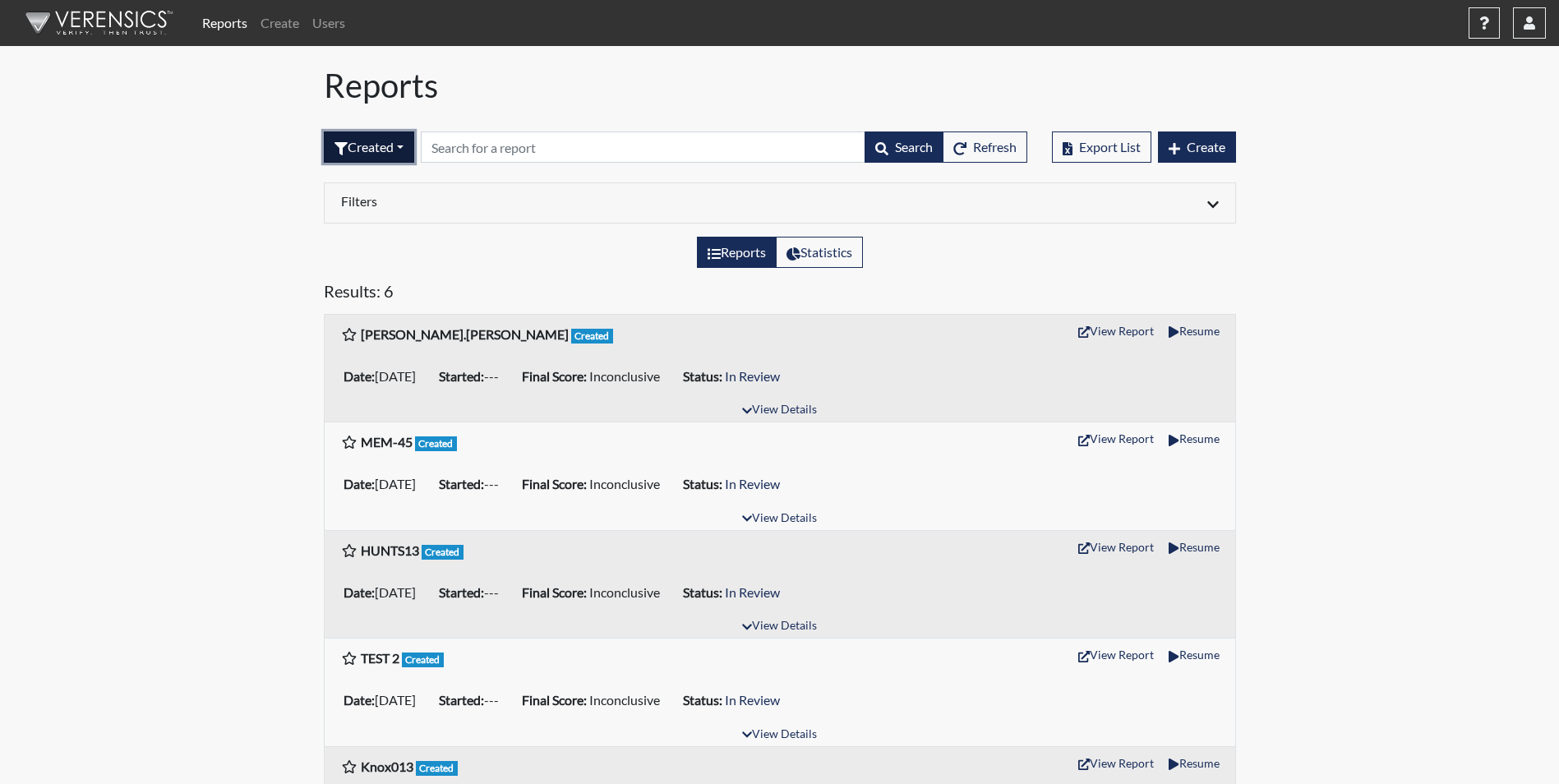
click at [388, 150] on button "Created" at bounding box center [369, 147] width 91 height 31
click at [387, 230] on button "Sent by email" at bounding box center [389, 238] width 130 height 26
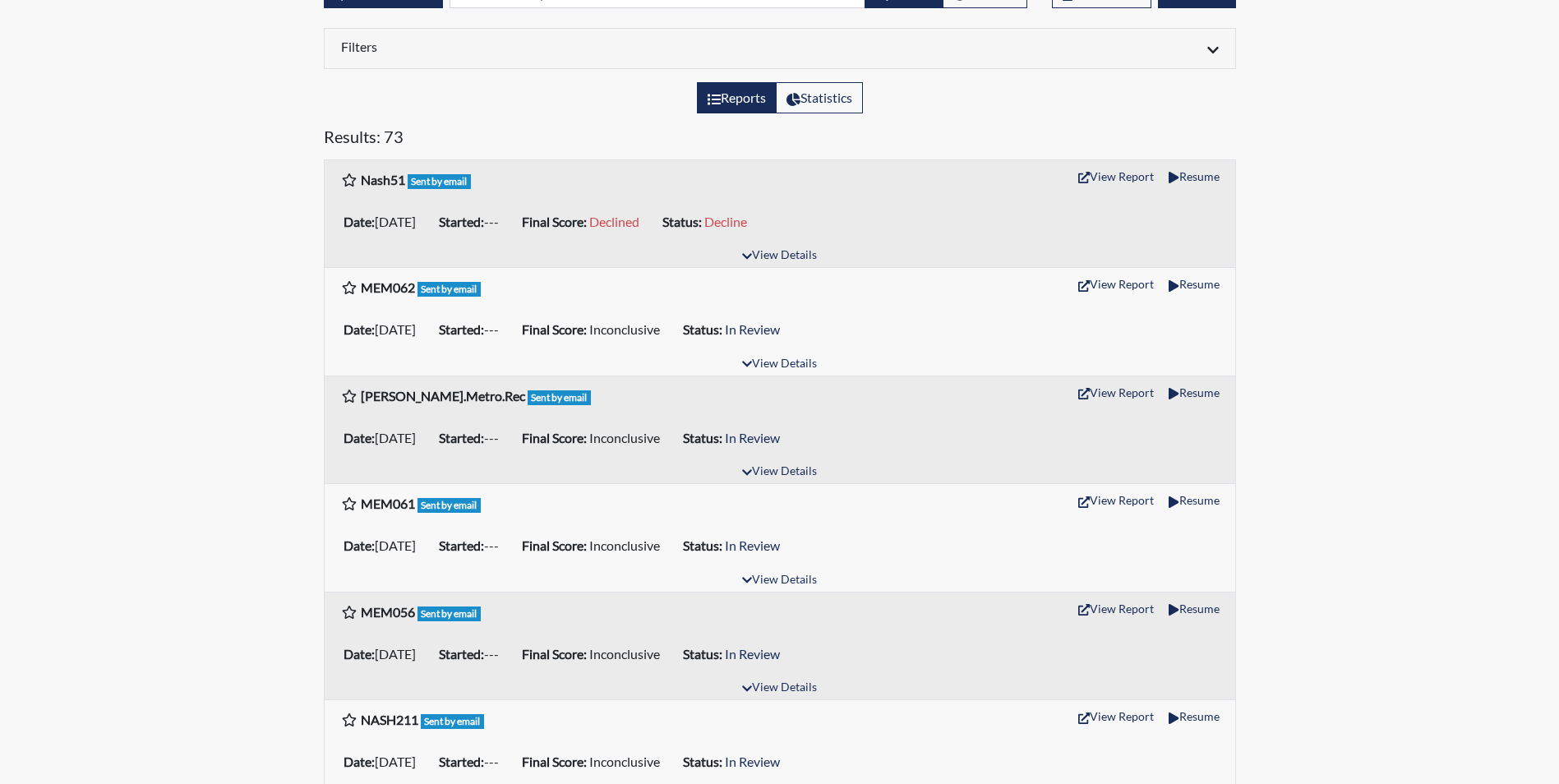
scroll to position [165, 0]
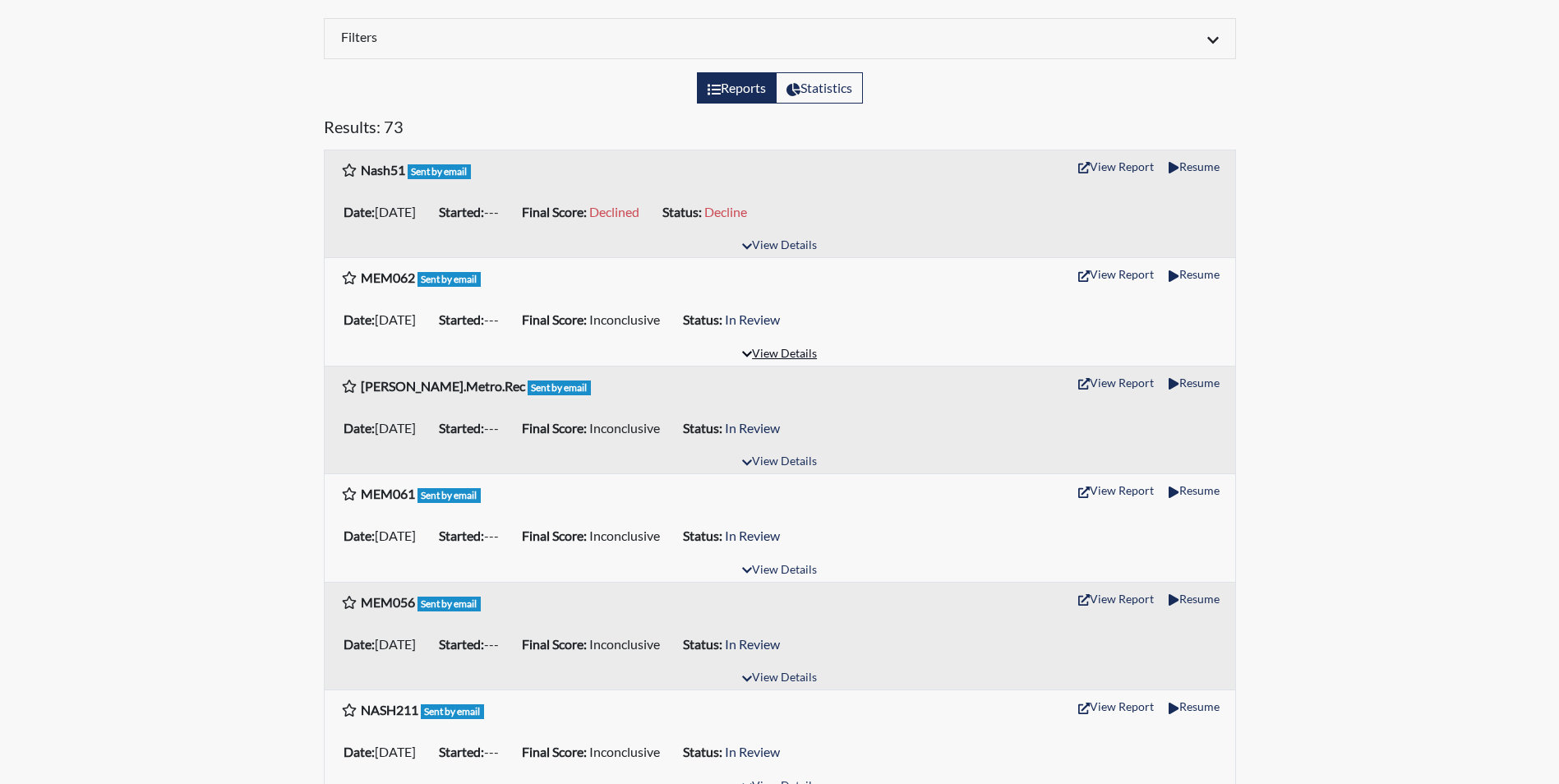
click at [795, 356] on button "View Details" at bounding box center [780, 355] width 90 height 22
